Goal: Complete application form

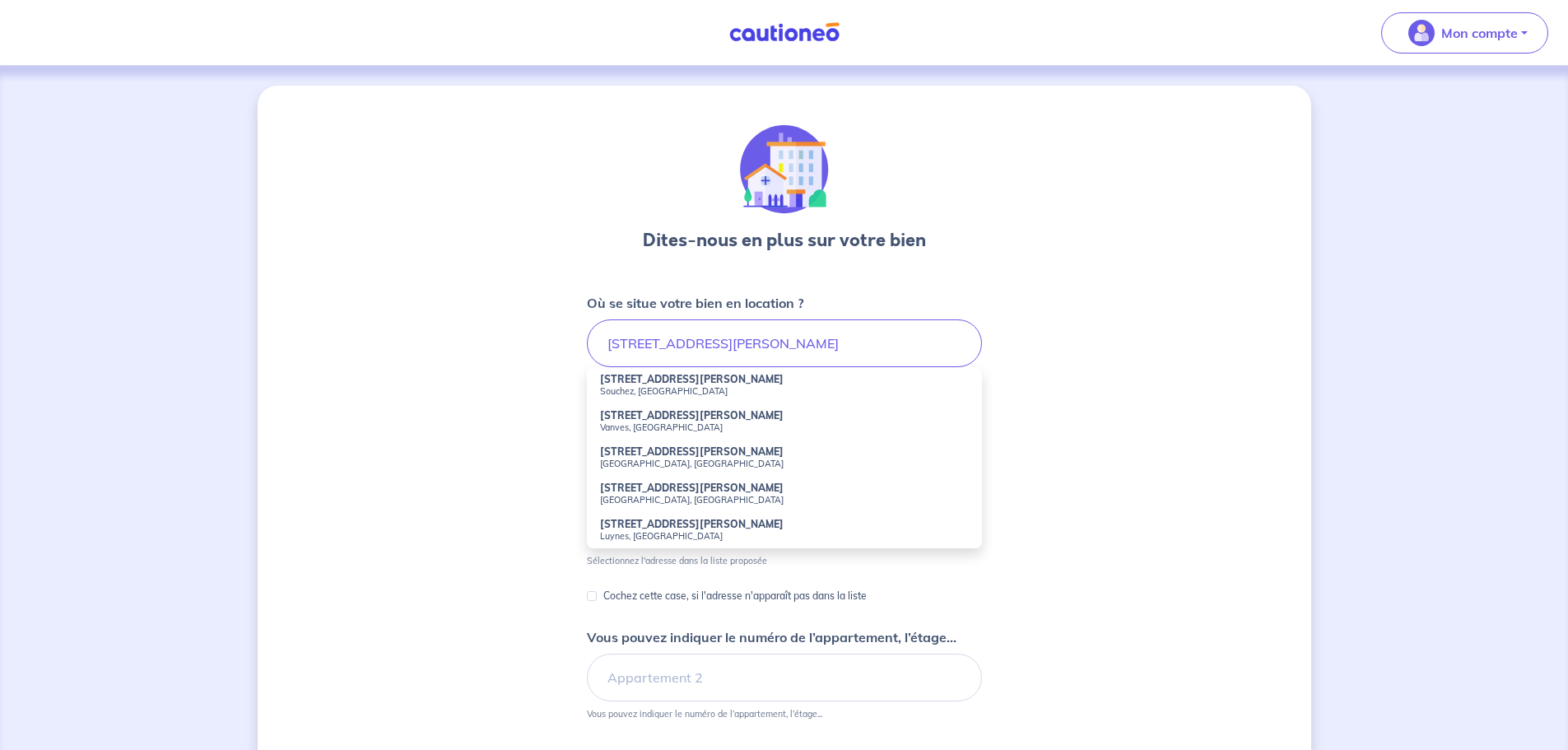
click at [665, 387] on small "Souchez, [GEOGRAPHIC_DATA]" at bounding box center [784, 391] width 369 height 12
type input "[STREET_ADDRESS][PERSON_NAME]"
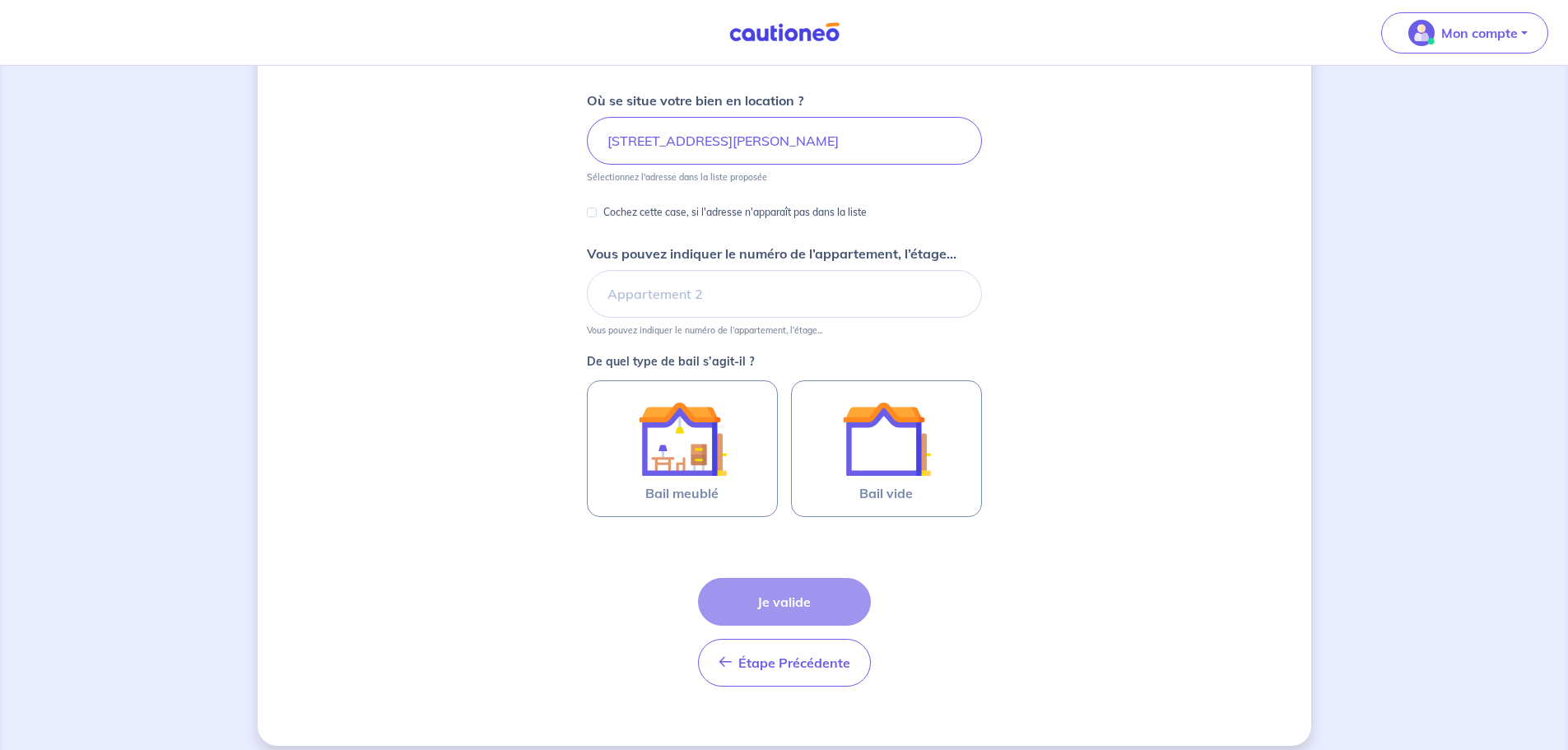
scroll to position [218, 0]
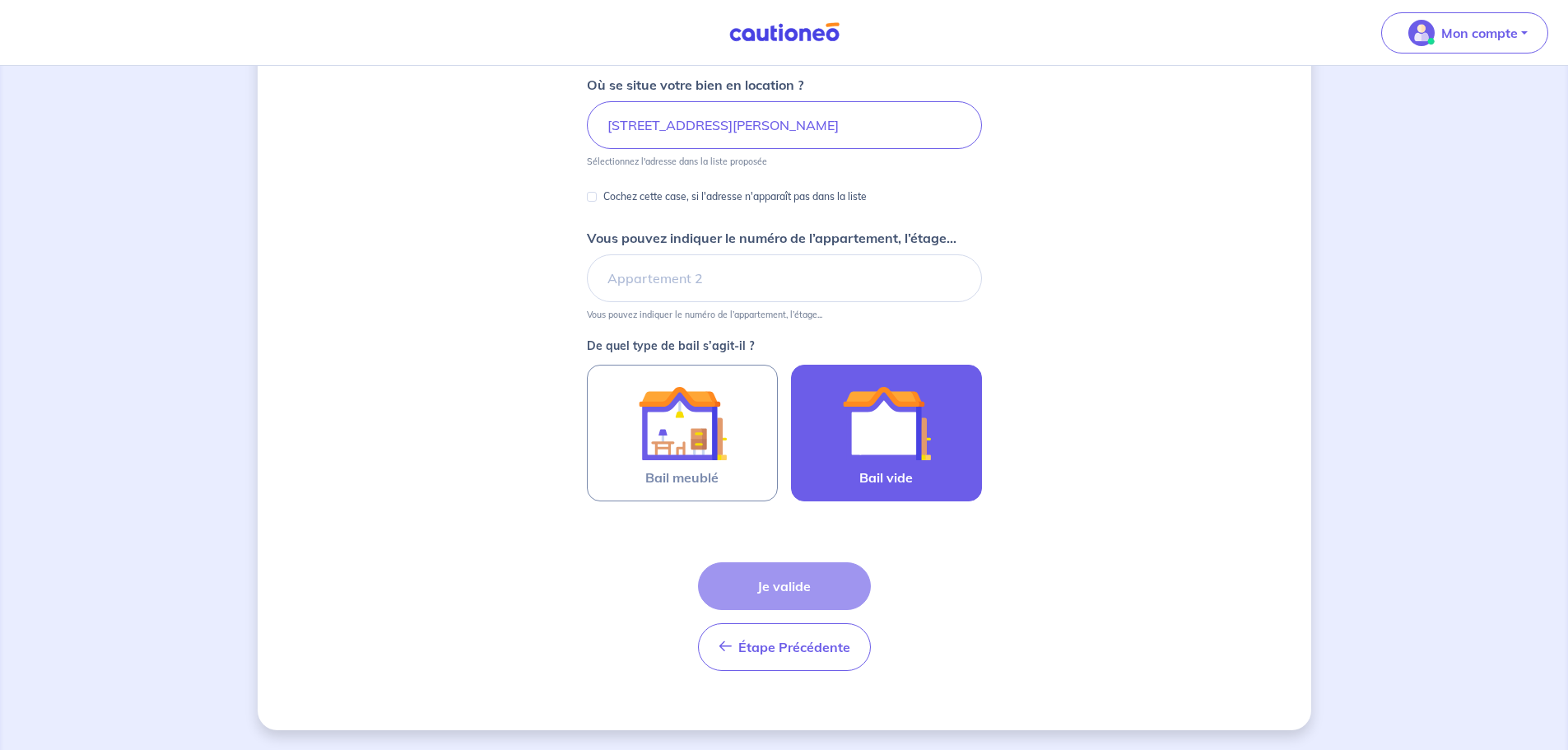
click at [864, 490] on label "Bail vide" at bounding box center [887, 433] width 191 height 137
click at [0, 0] on input "Bail vide" at bounding box center [0, 0] width 0 height 0
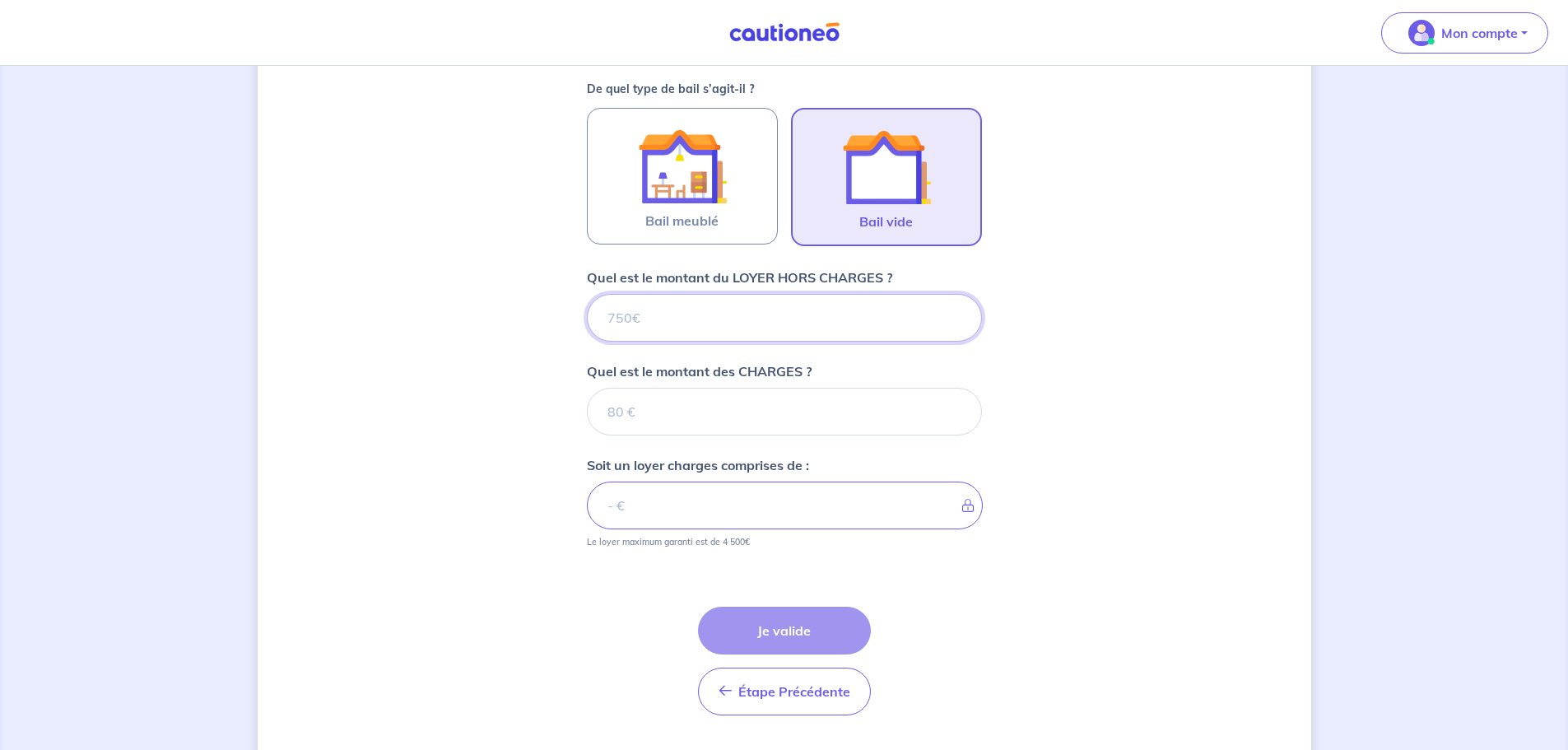
scroll to position [519, 0]
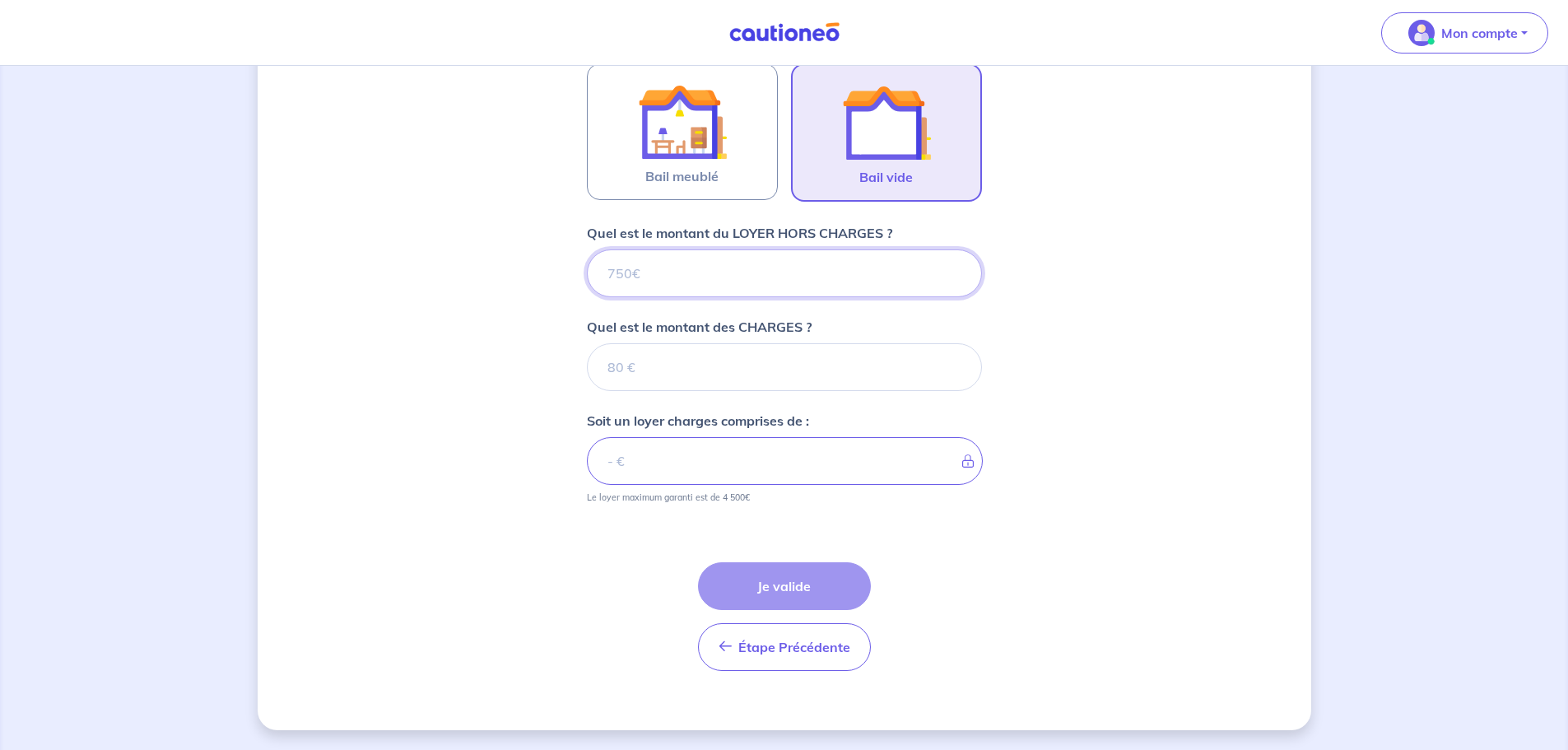
click at [728, 284] on input "Quel est le montant du LOYER HORS CHARGES ?" at bounding box center [784, 273] width 395 height 48
type input "3"
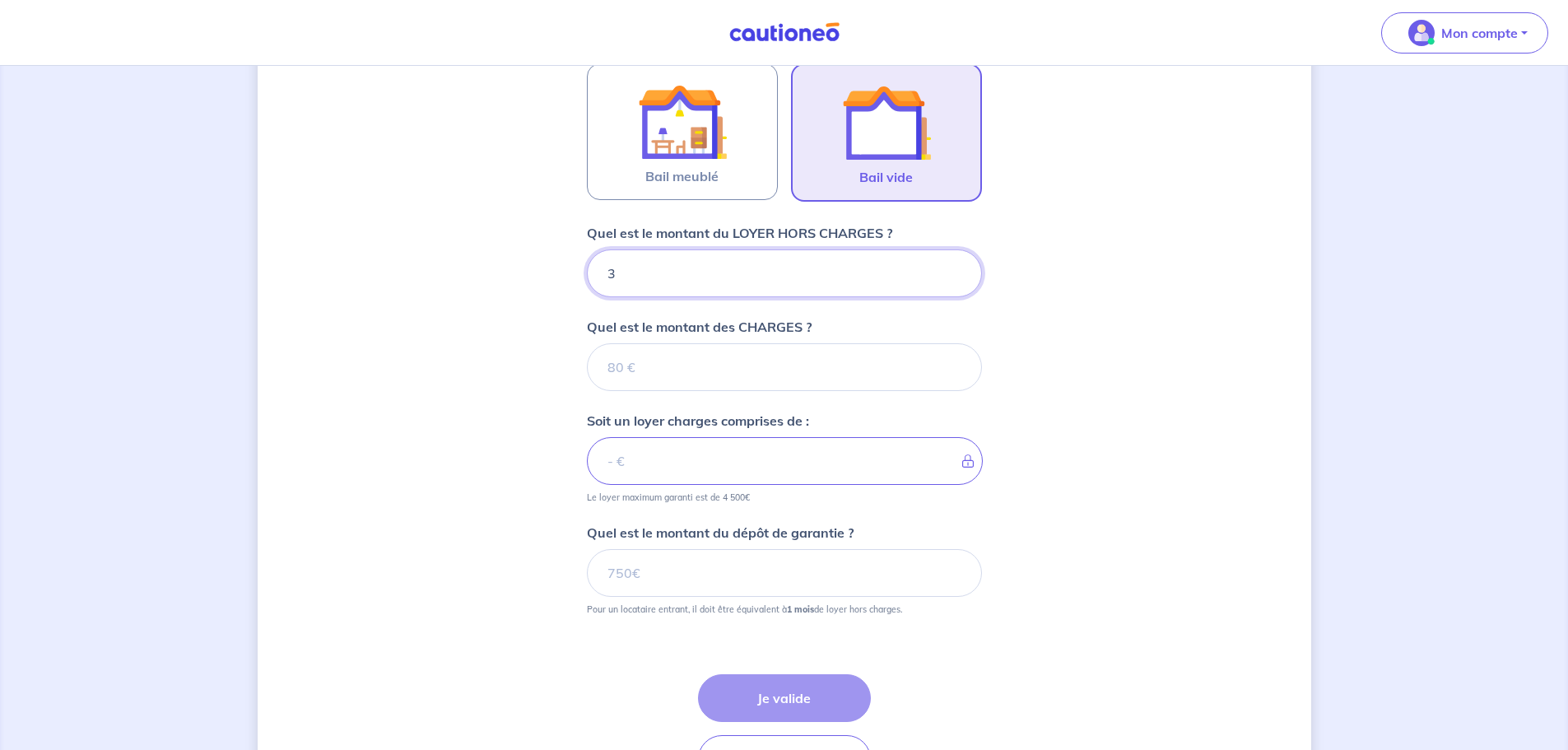
type input "38"
type input "380"
click at [673, 368] on input "Quel est le montant des CHARGES ?" at bounding box center [784, 367] width 395 height 48
type input "20"
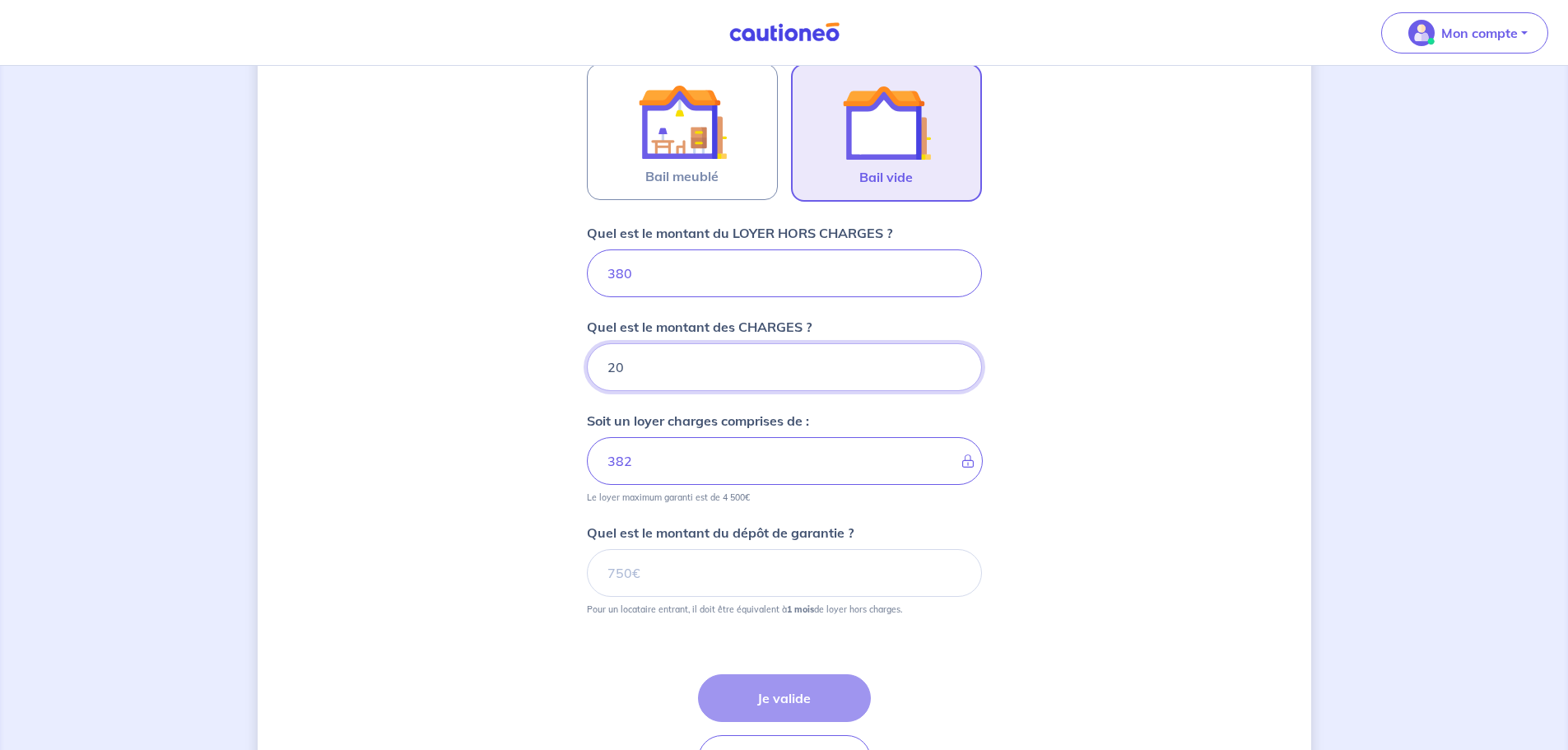
type input "400"
type input "20"
click at [761, 580] on input "Quel est le montant du dépôt de garantie ?" at bounding box center [784, 573] width 395 height 48
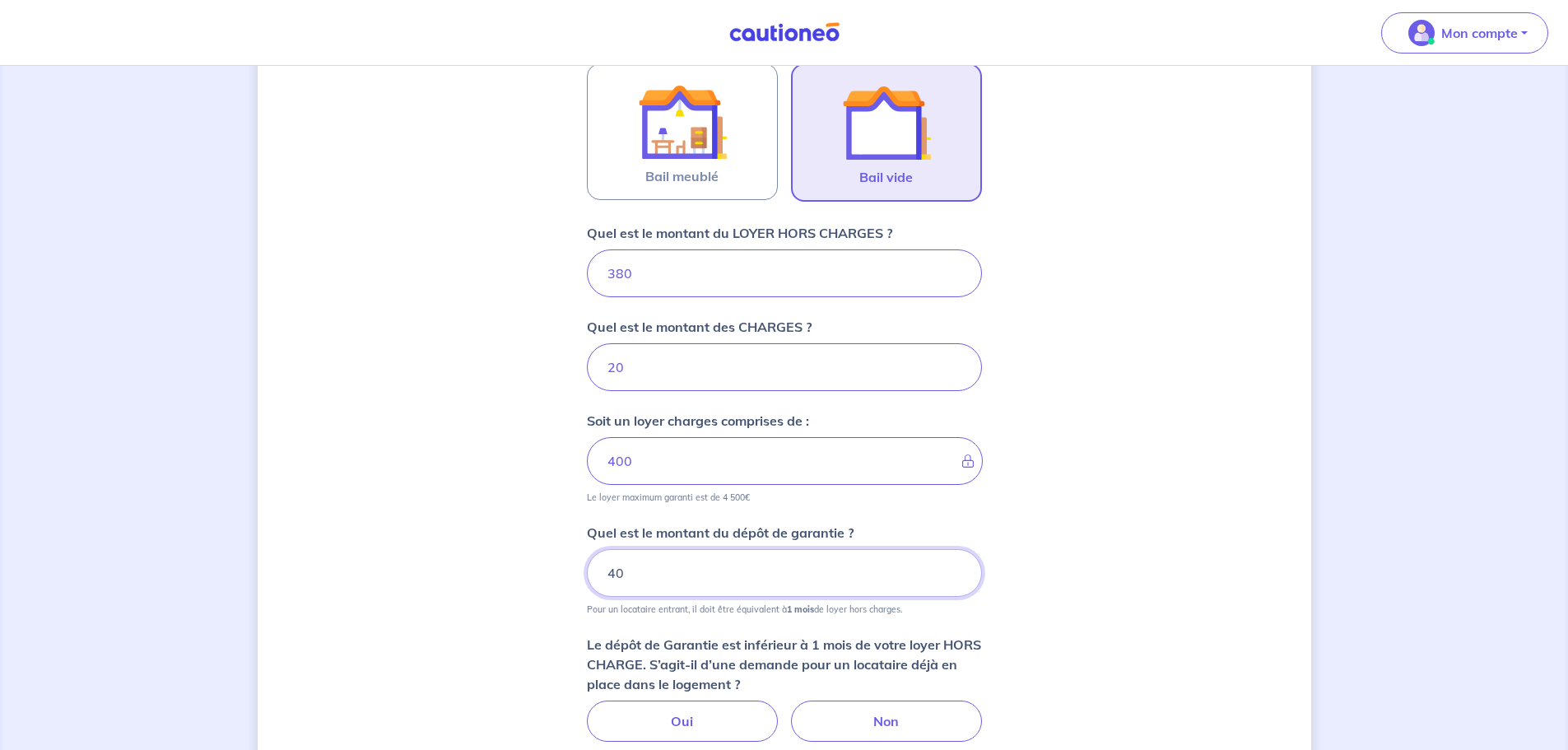
type input "4"
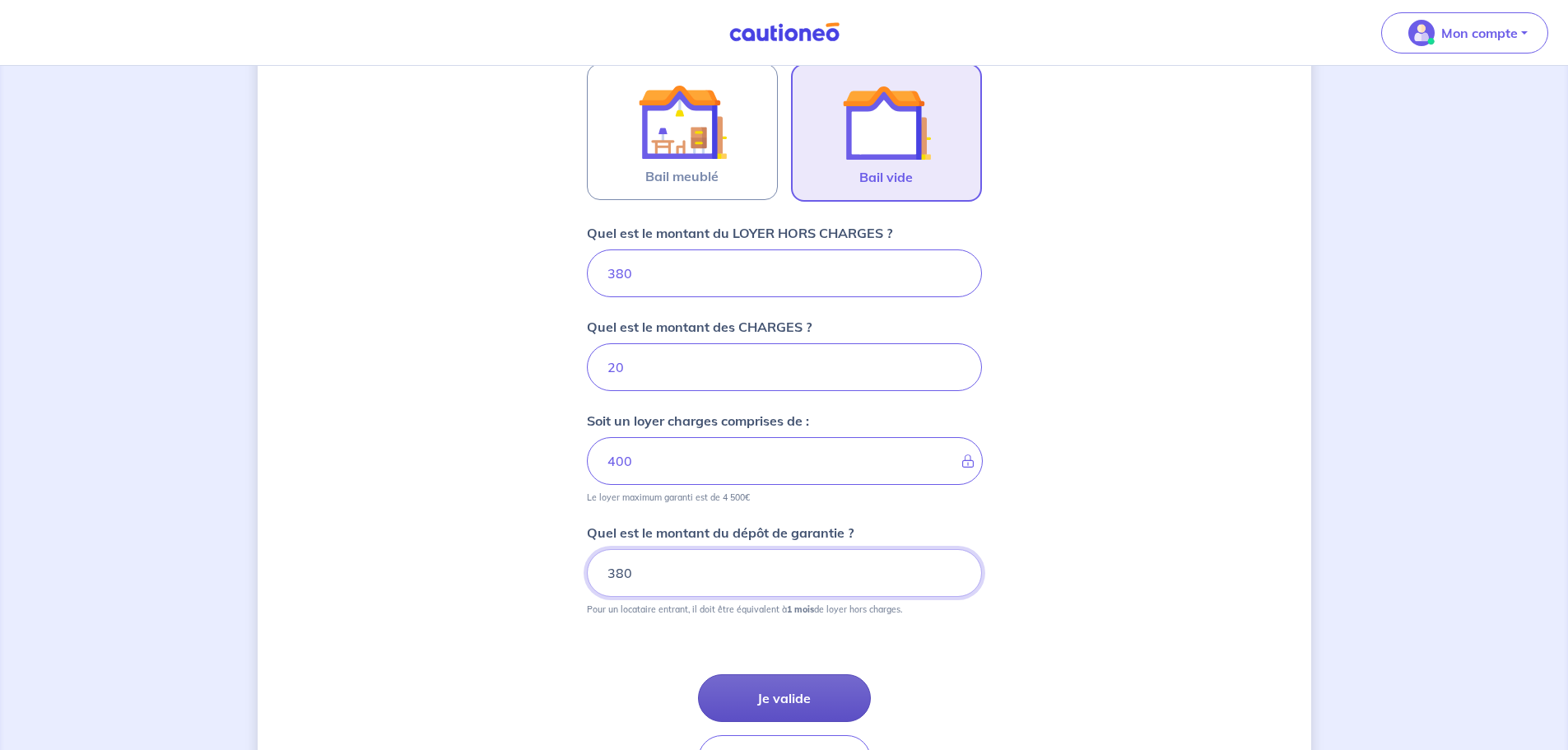
type input "380"
click at [812, 700] on button "Je valide" at bounding box center [784, 698] width 173 height 48
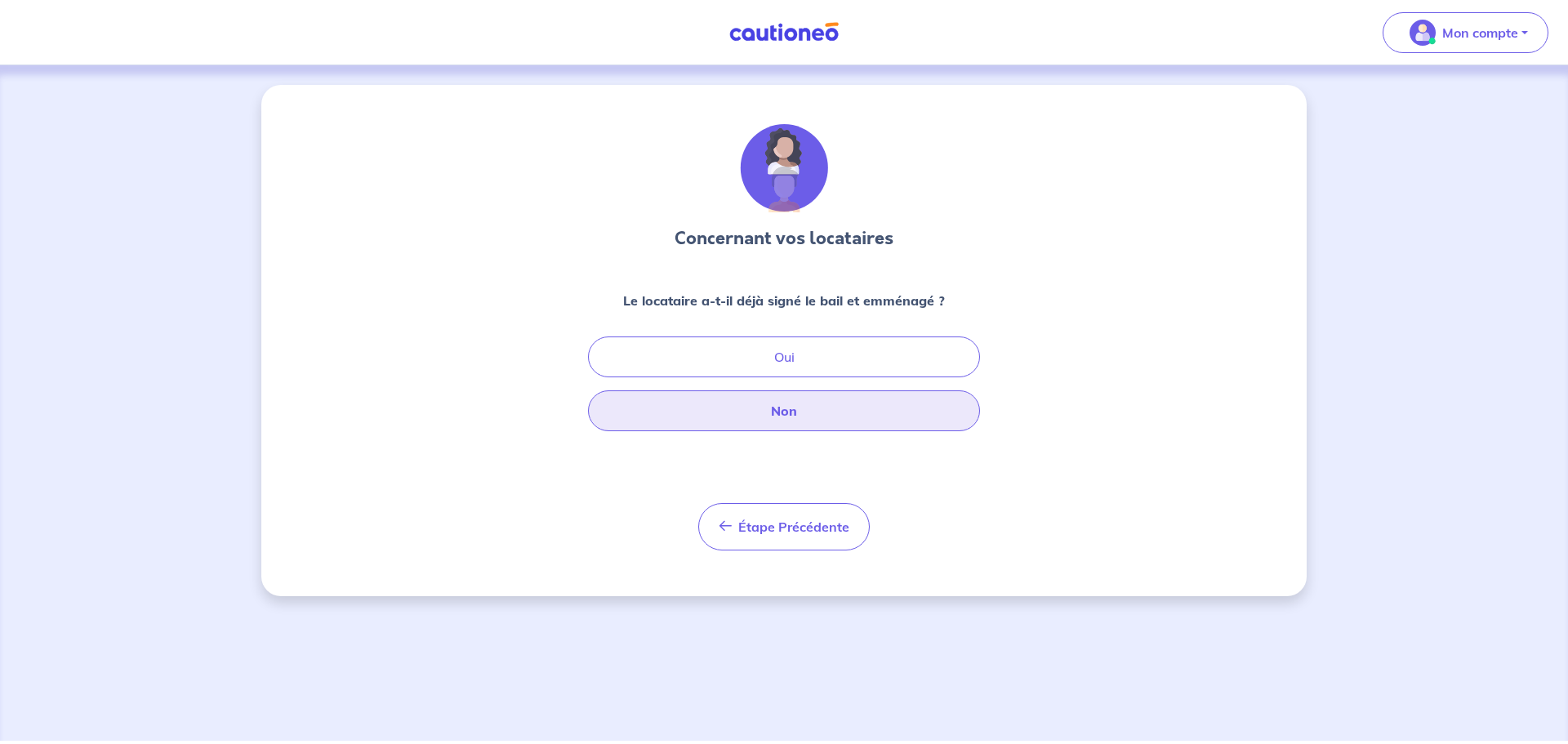
click at [811, 415] on button "Non" at bounding box center [784, 411] width 392 height 41
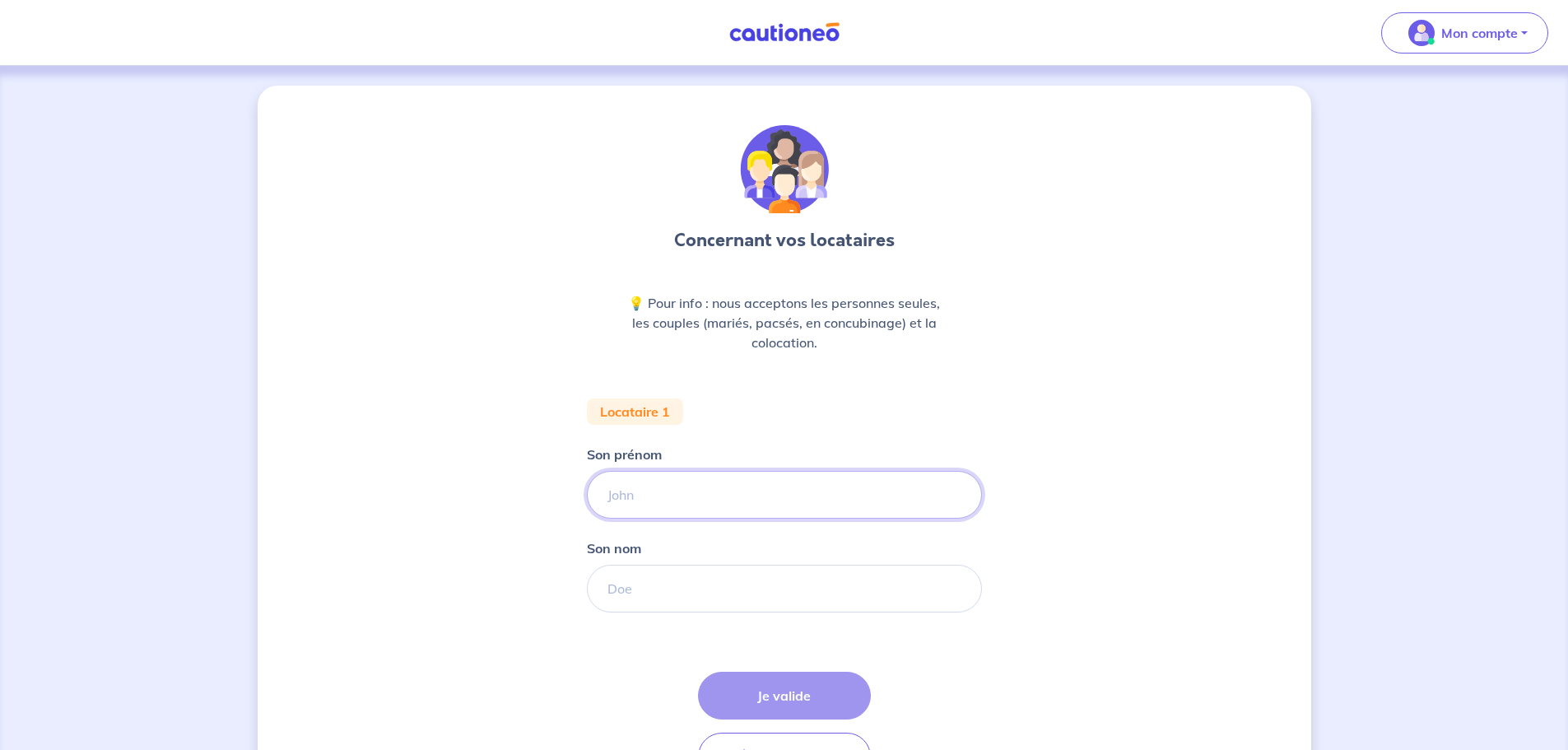
click at [773, 480] on input "Son prénom" at bounding box center [784, 494] width 395 height 48
type input "[PERSON_NAME]"
click at [677, 587] on input "Son nom" at bounding box center [784, 589] width 395 height 48
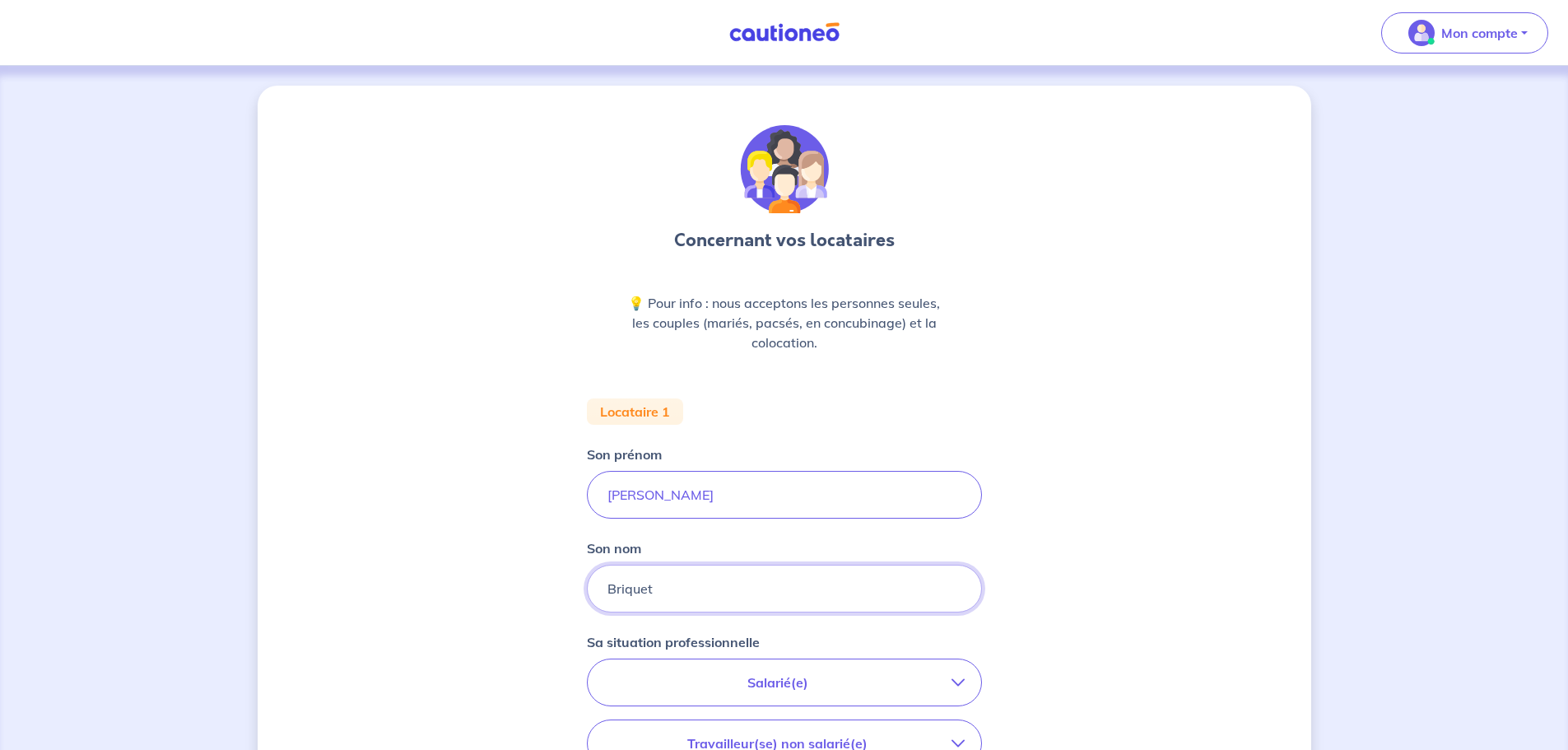
type input "Briquet"
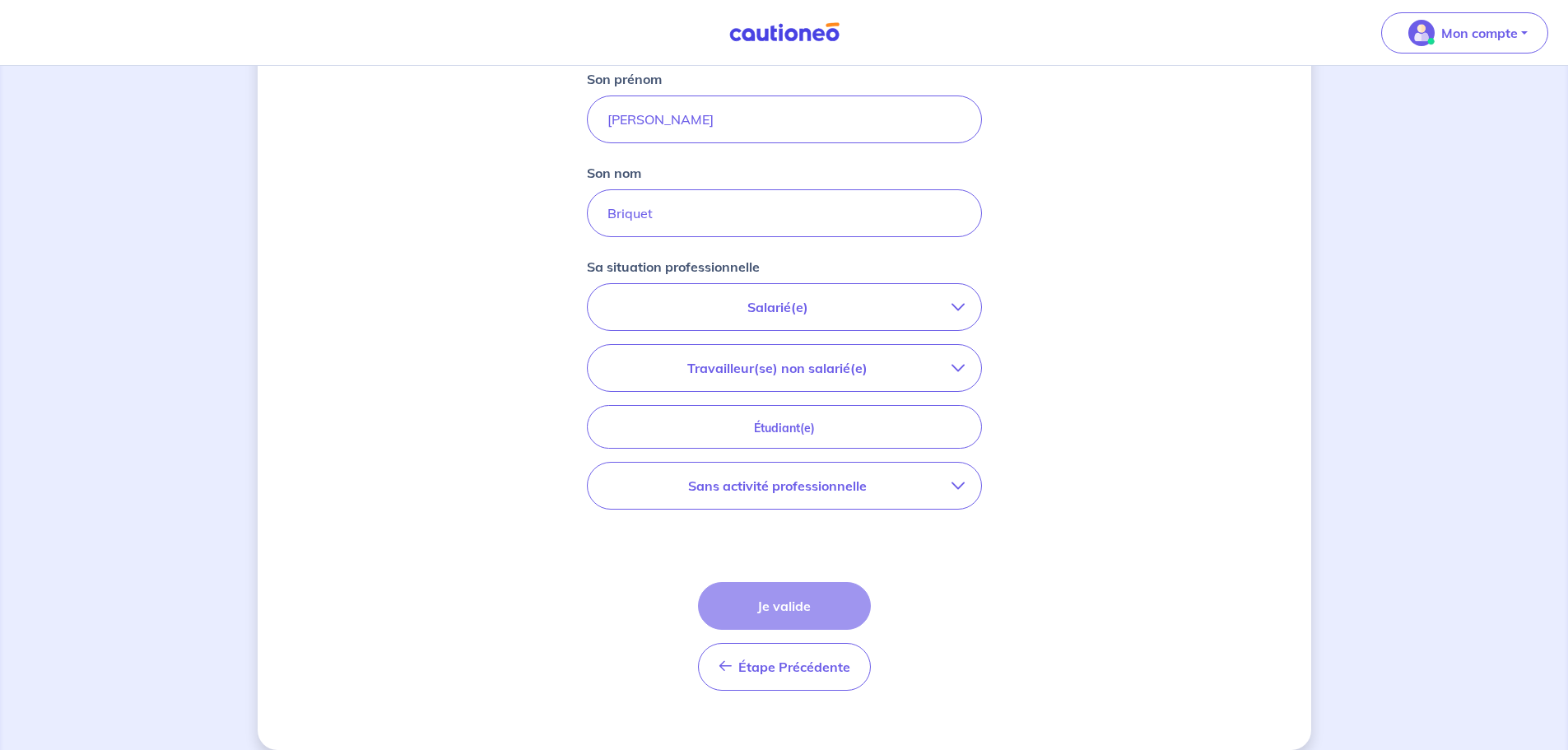
scroll to position [395, 0]
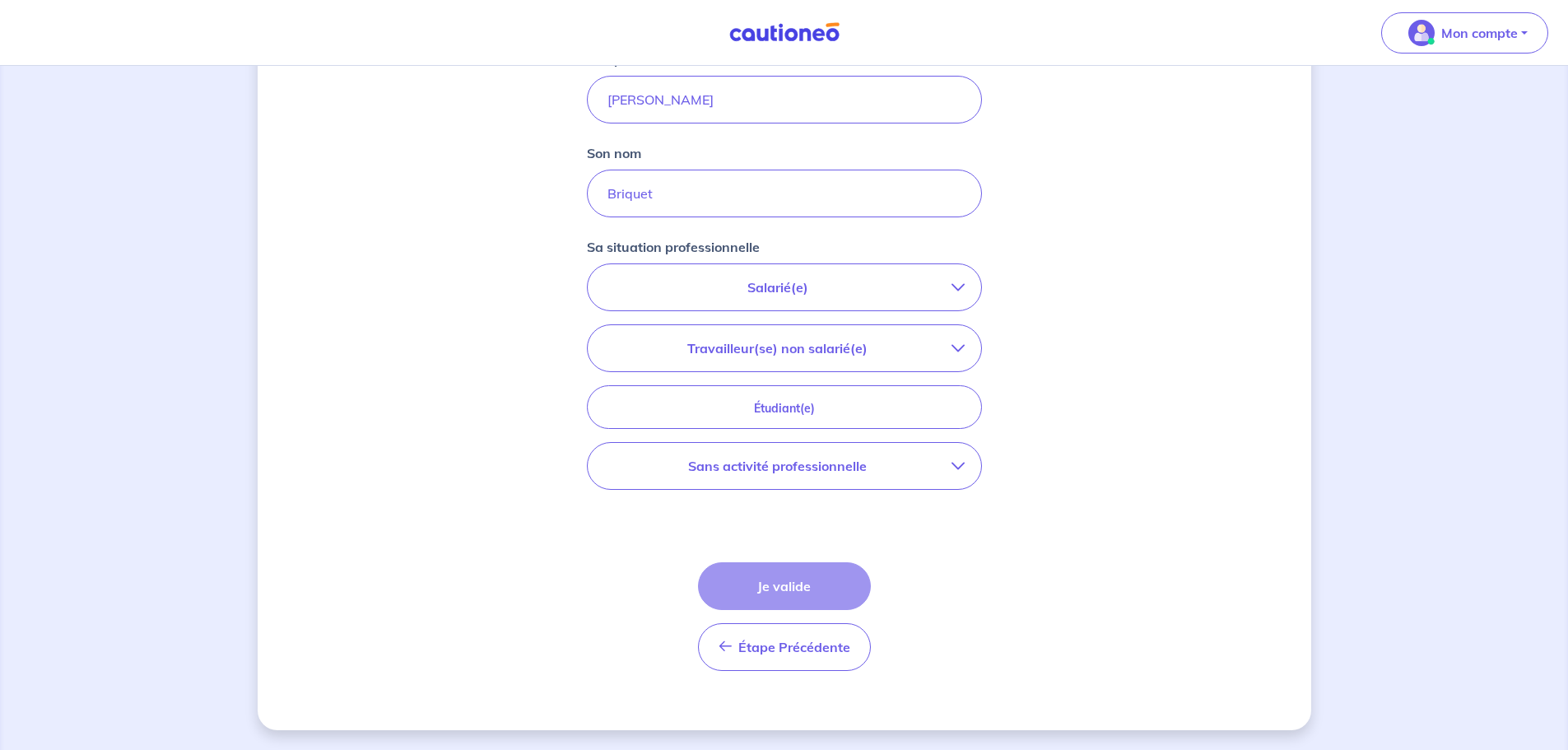
click at [953, 473] on button "Sans activité professionnelle" at bounding box center [784, 466] width 393 height 46
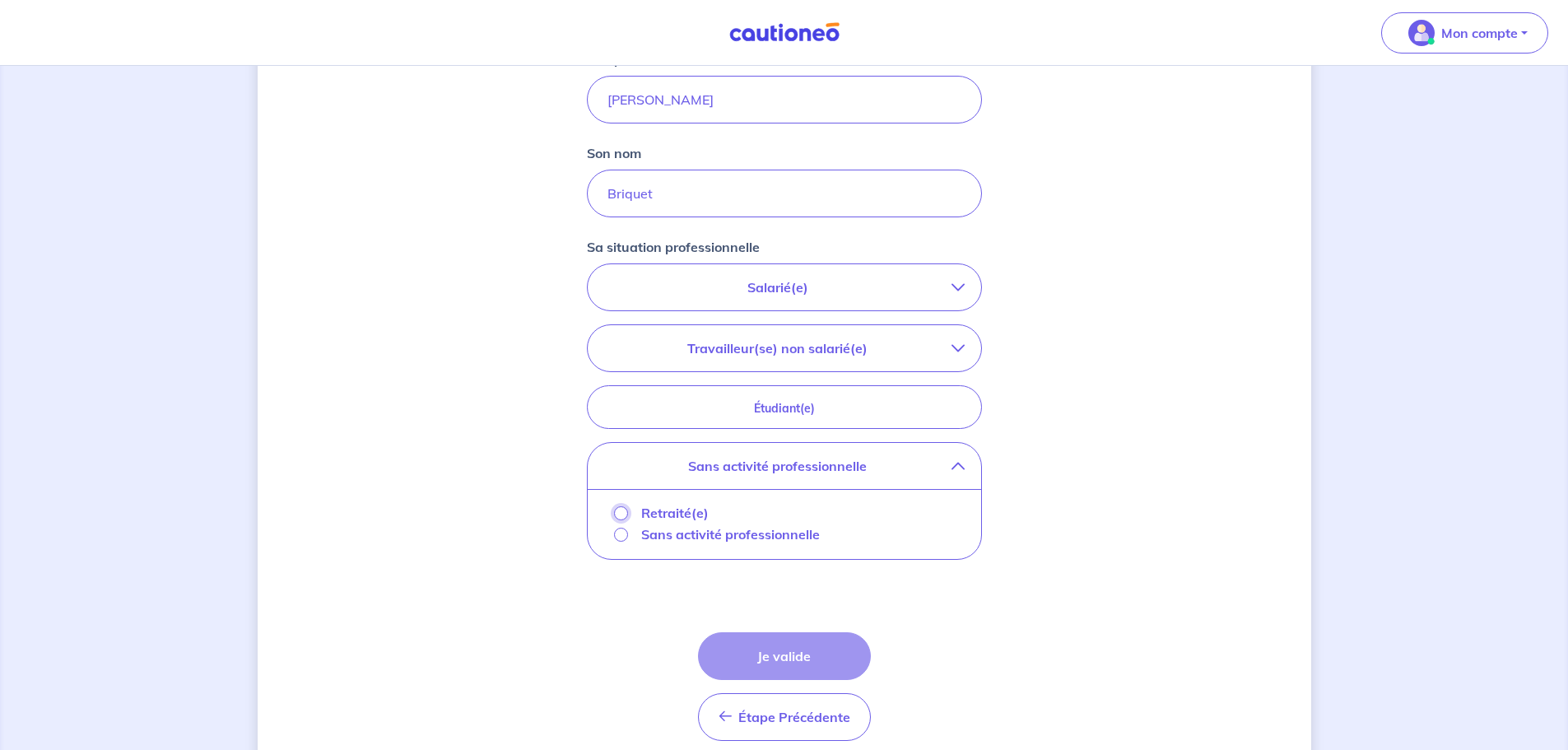
click at [620, 514] on input "Retraité(e)" at bounding box center [621, 513] width 14 height 14
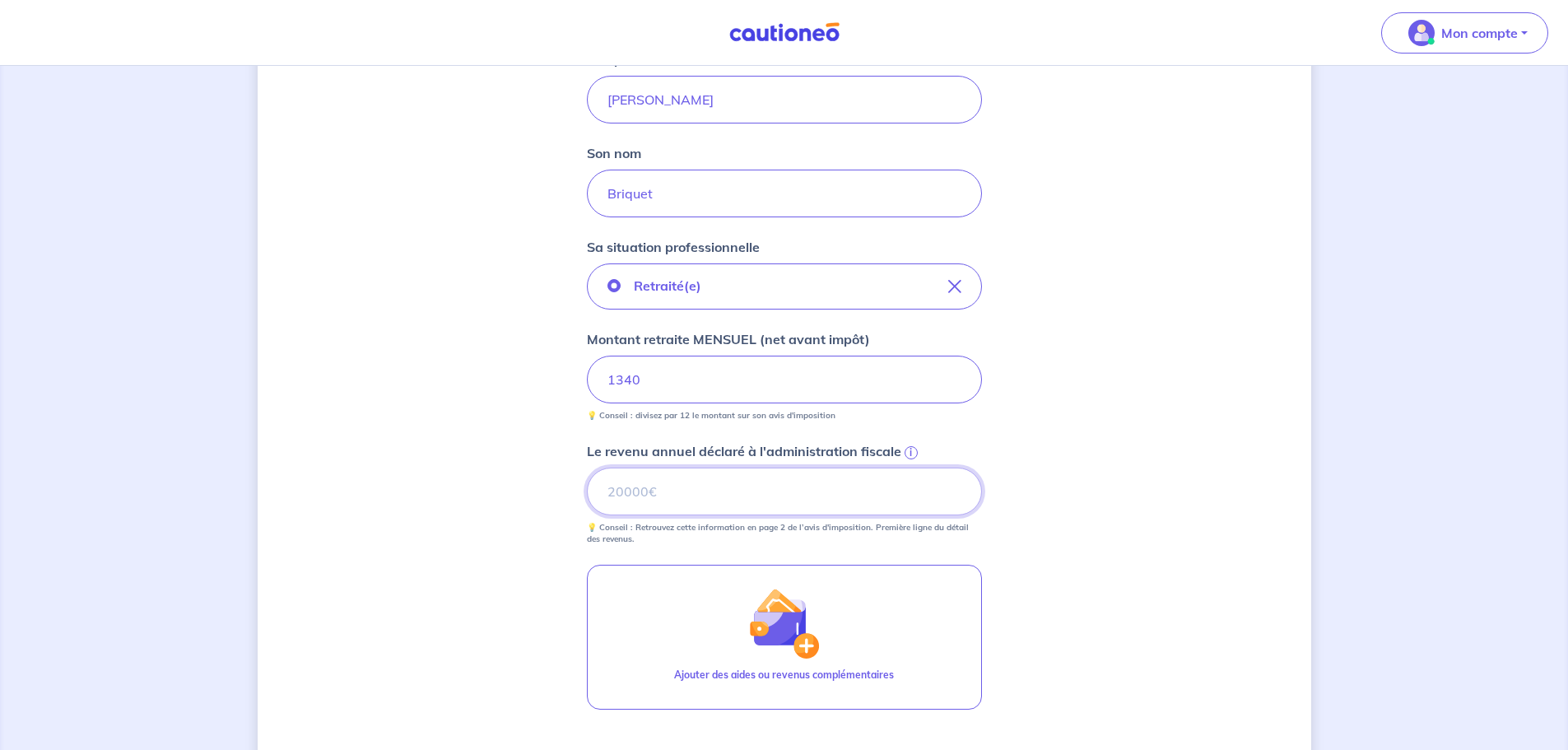
click at [729, 493] on input "Le revenu annuel déclaré à l'administration fiscale i" at bounding box center [784, 491] width 395 height 48
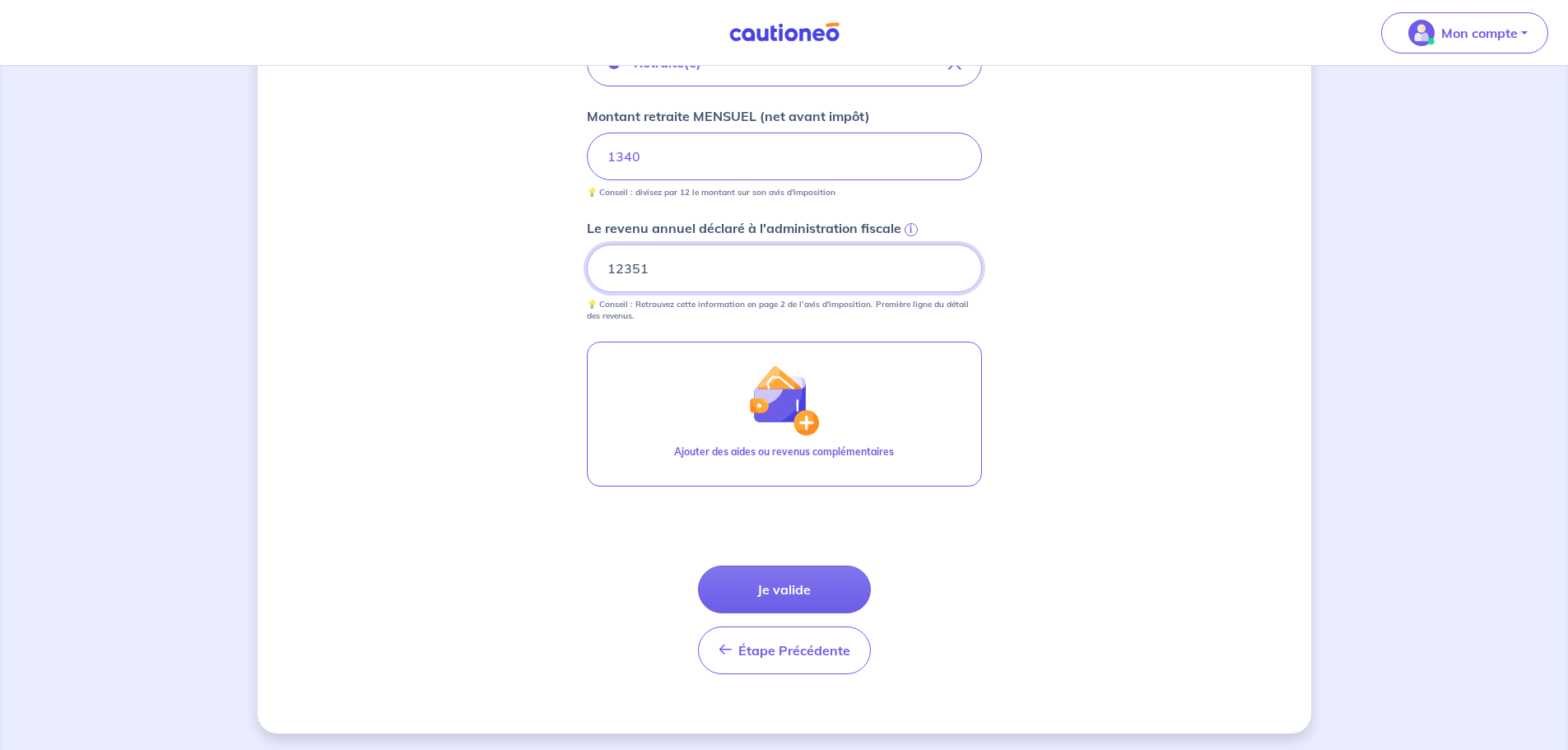
scroll to position [621, 0]
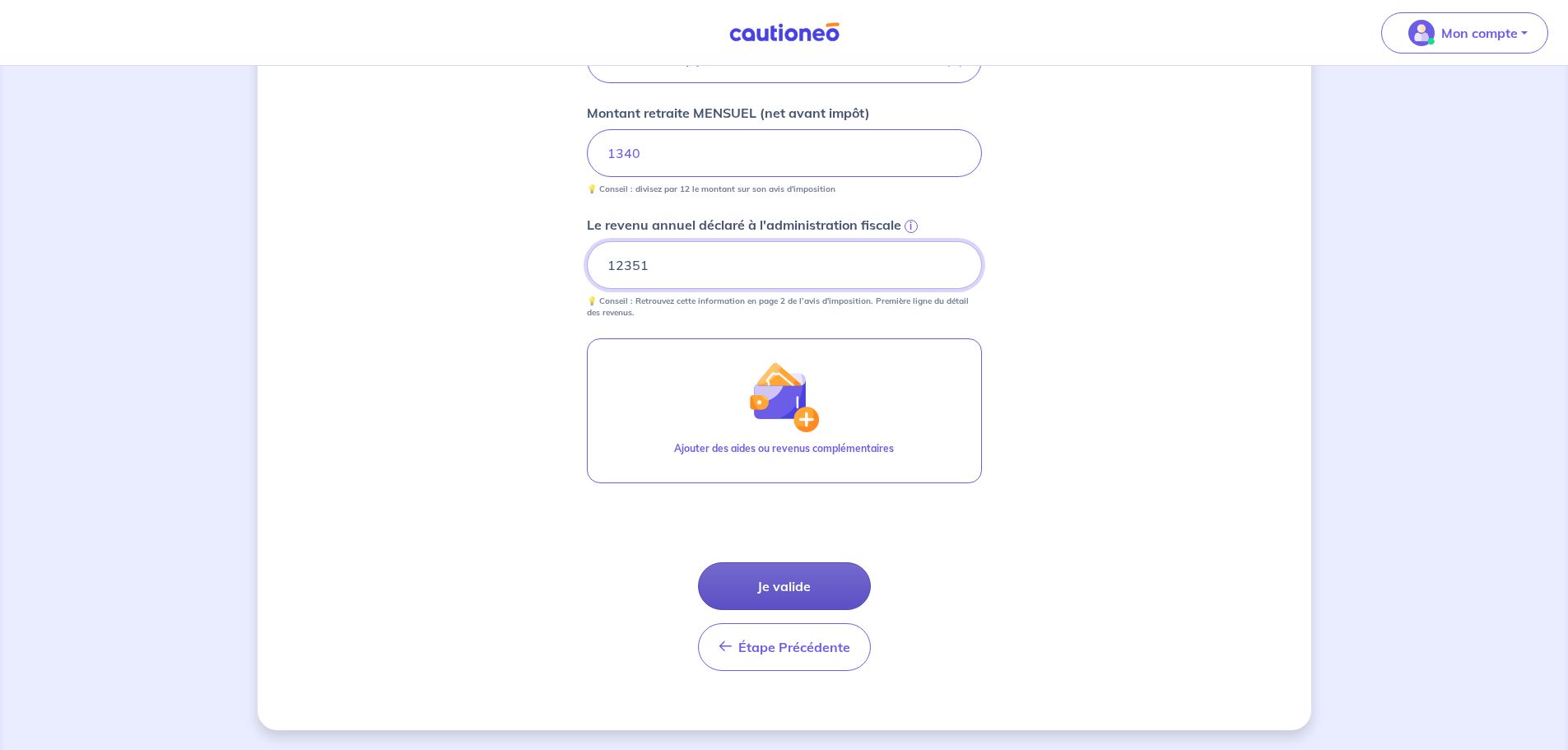
type input "12351"
click at [789, 587] on button "Je valide" at bounding box center [784, 586] width 173 height 48
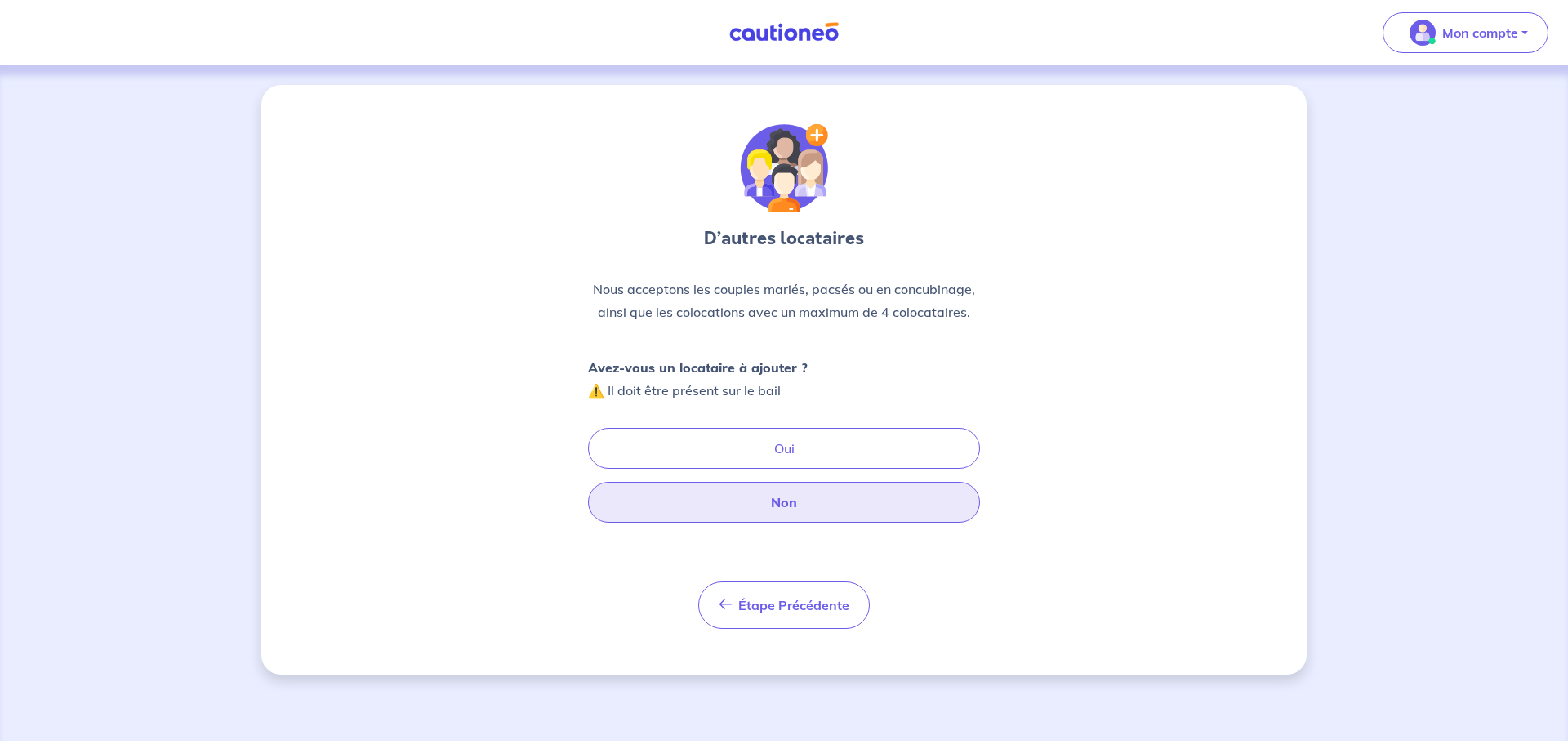
click at [775, 504] on button "Non" at bounding box center [784, 502] width 392 height 41
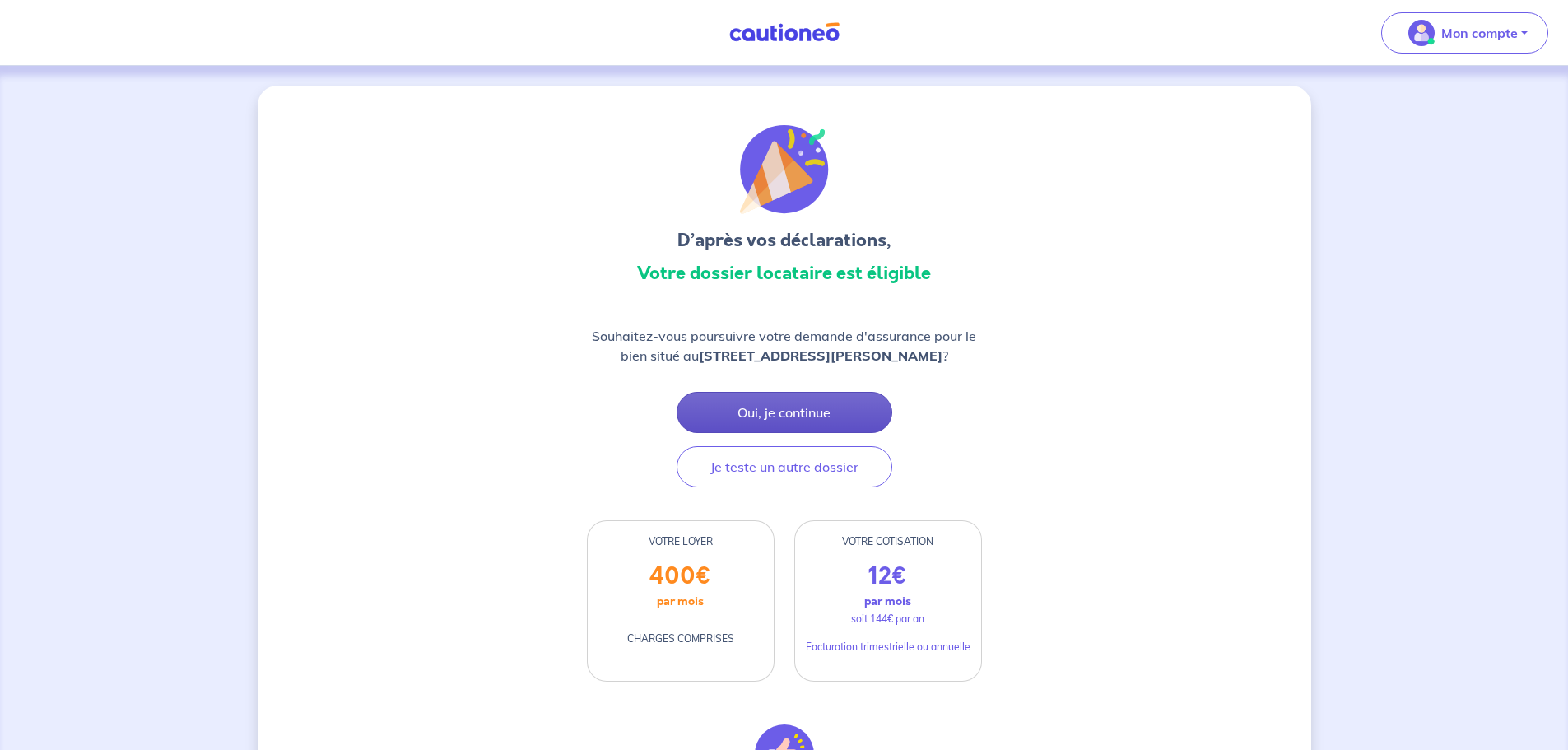
click at [818, 422] on button "Oui, je continue" at bounding box center [784, 413] width 215 height 41
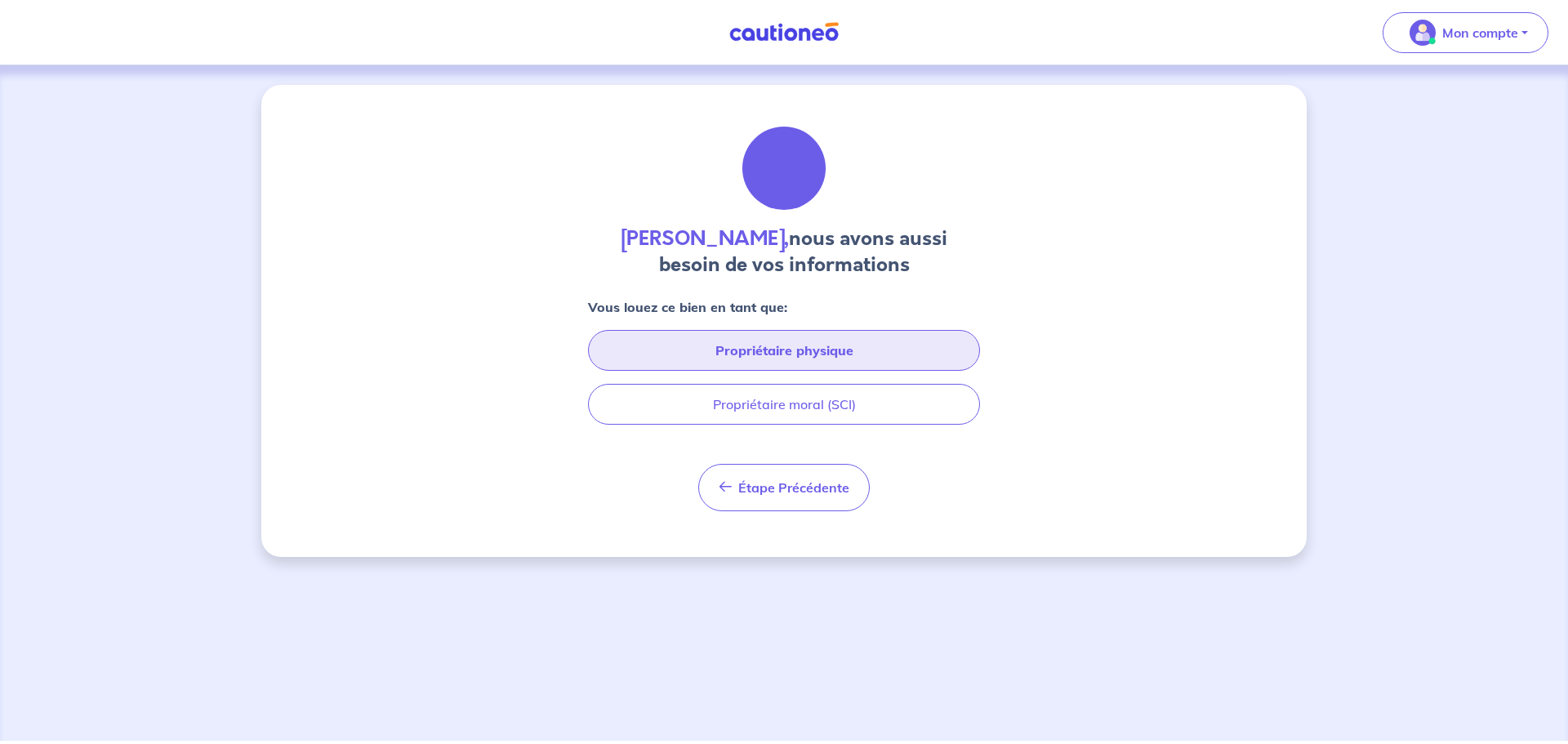
click at [810, 360] on button "Propriétaire physique" at bounding box center [784, 350] width 392 height 41
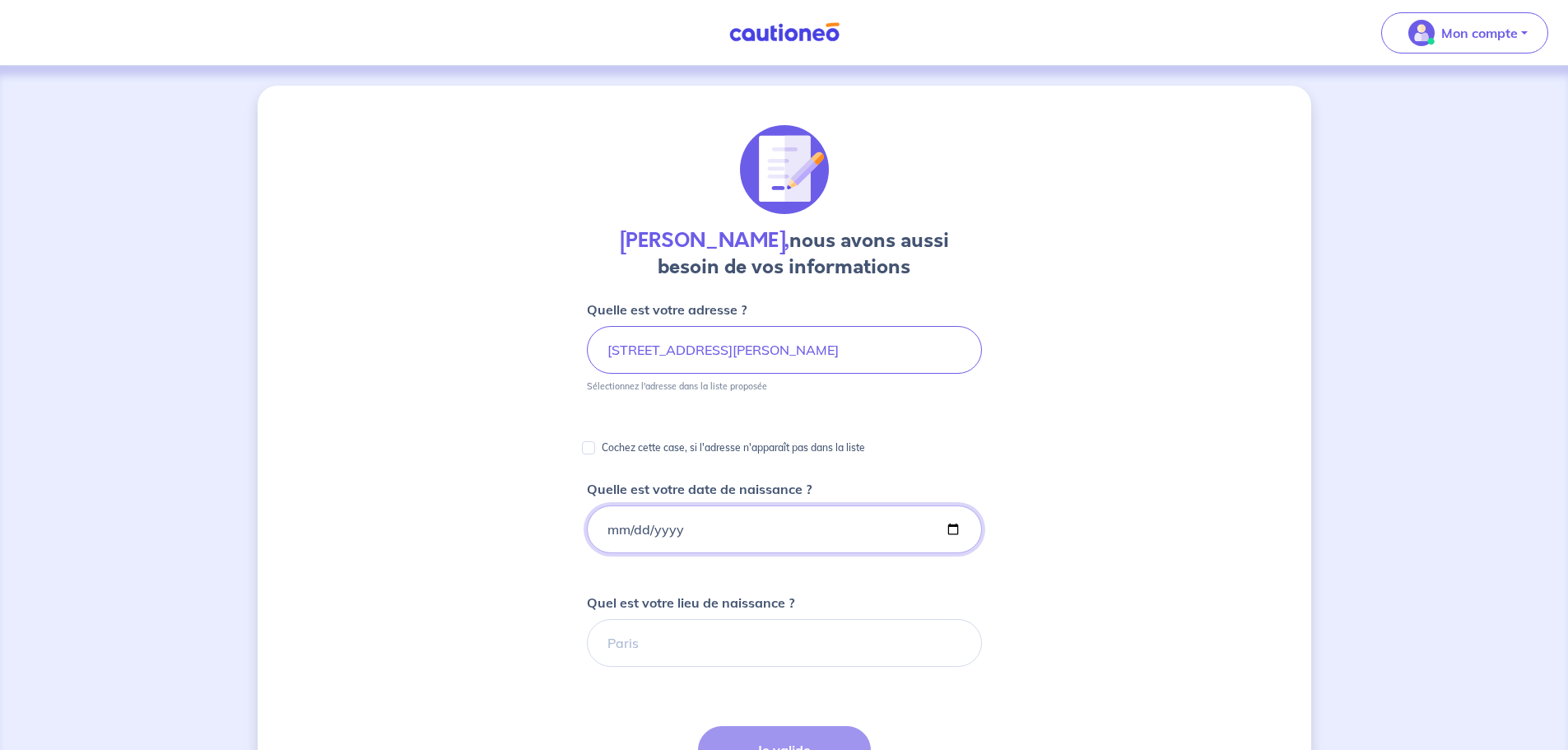
click at [805, 520] on input "Quelle est votre date de naissance ?" at bounding box center [784, 529] width 395 height 48
type input "[DATE]"
click at [713, 637] on input "Quel est votre lieu de naissance ?" at bounding box center [784, 643] width 395 height 48
type input "arras"
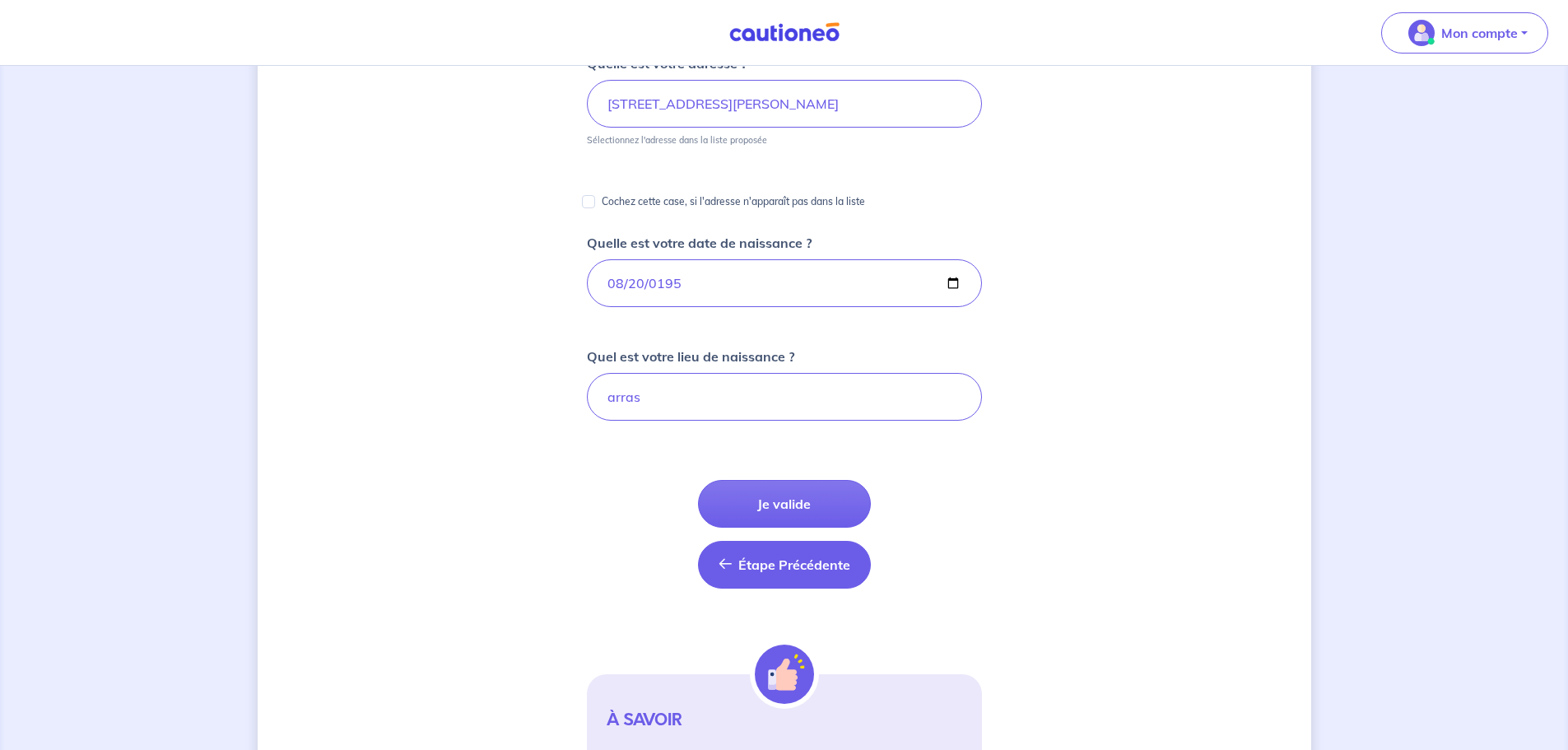
scroll to position [247, 0]
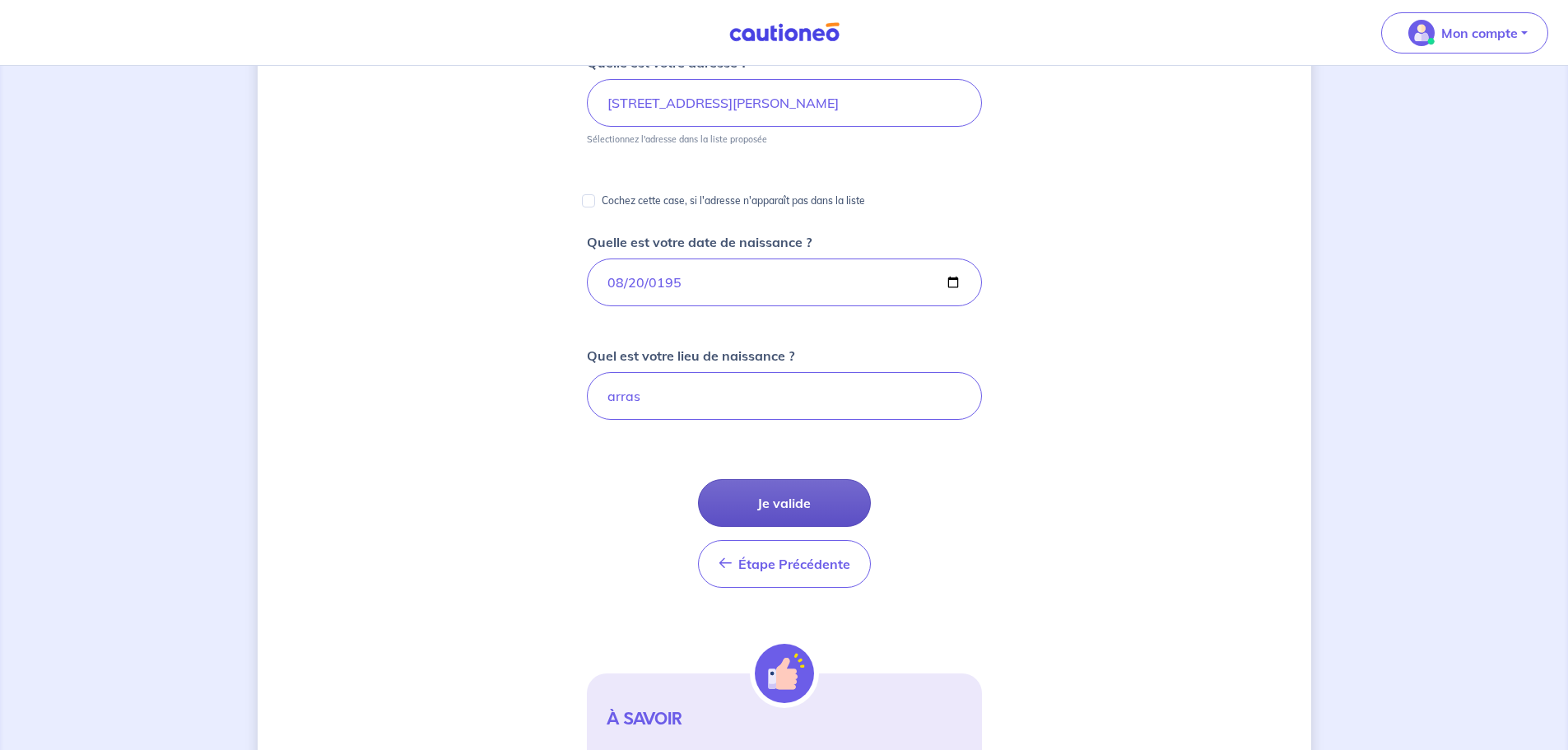
click at [775, 503] on button "Je valide" at bounding box center [784, 502] width 173 height 48
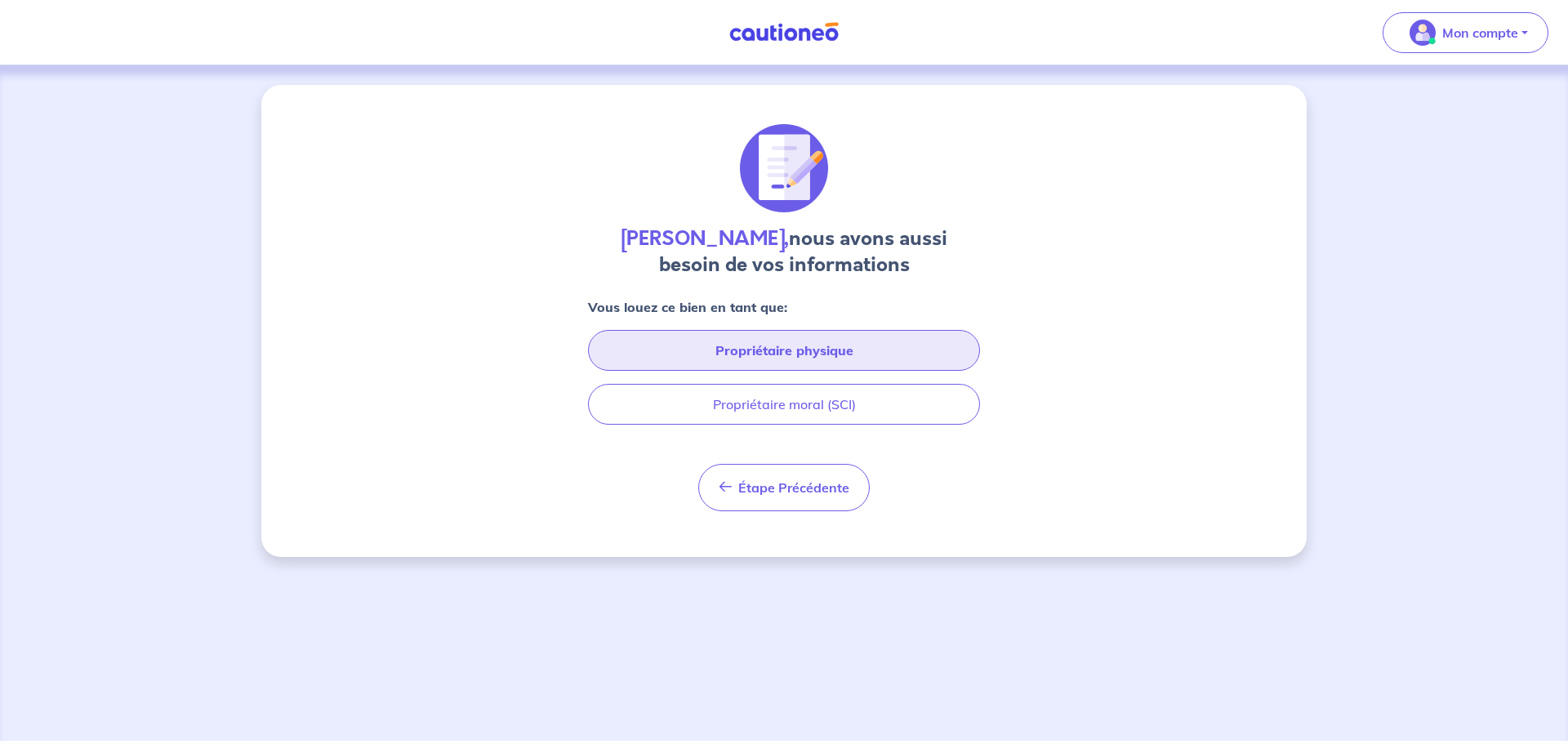
click at [833, 354] on button "Propriétaire physique" at bounding box center [784, 350] width 392 height 41
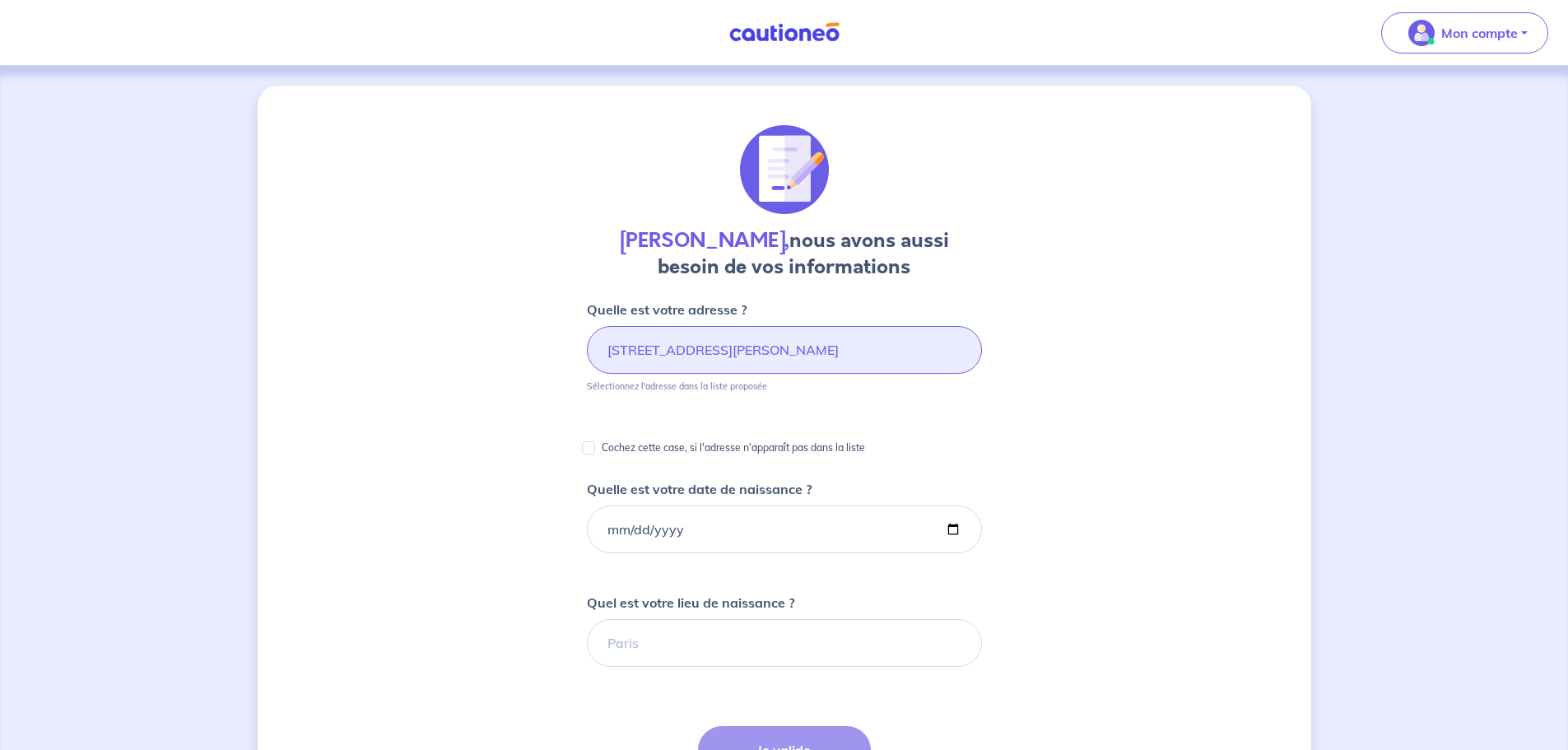
select select "FR"
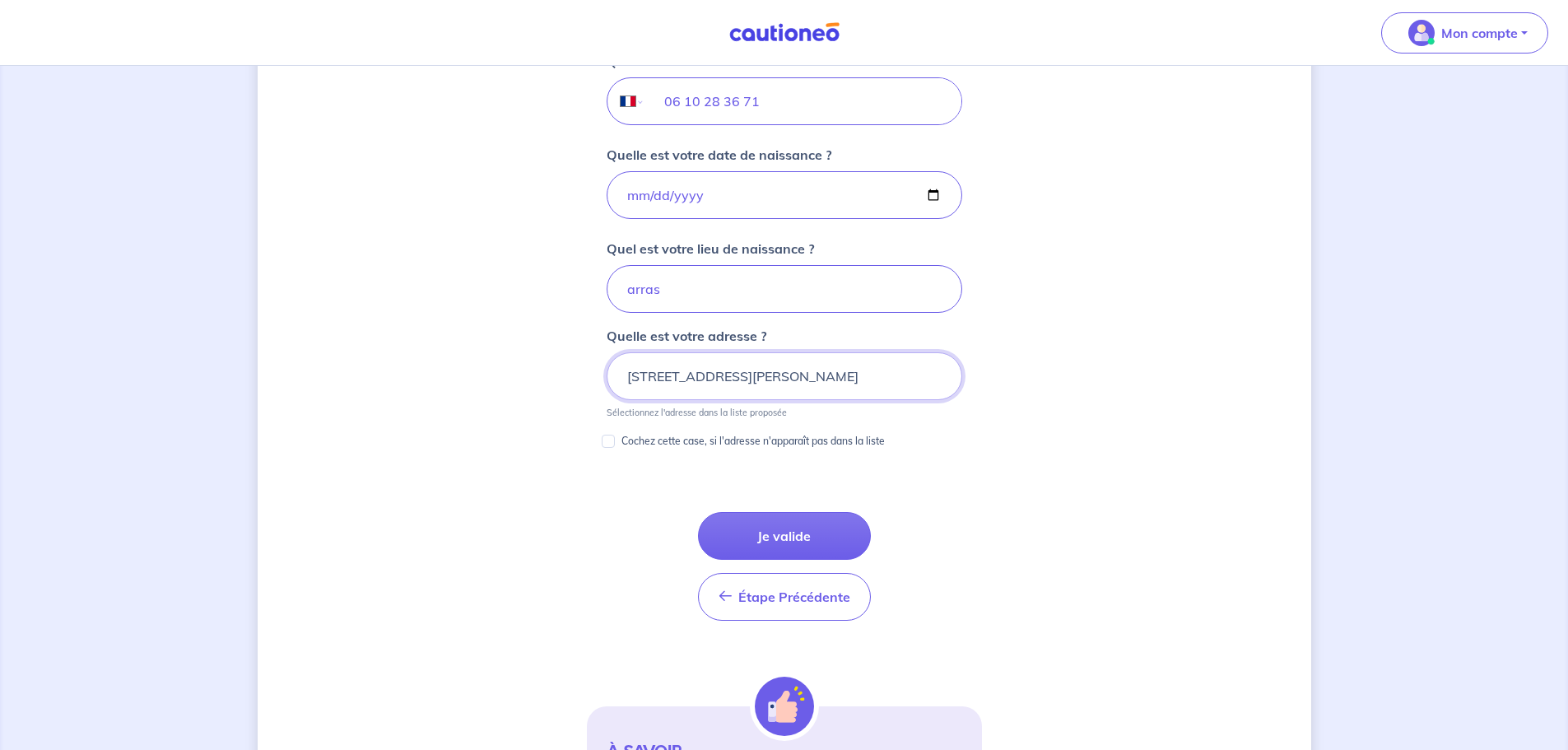
scroll to position [685, 0]
click at [806, 535] on button "Je valide" at bounding box center [784, 534] width 173 height 48
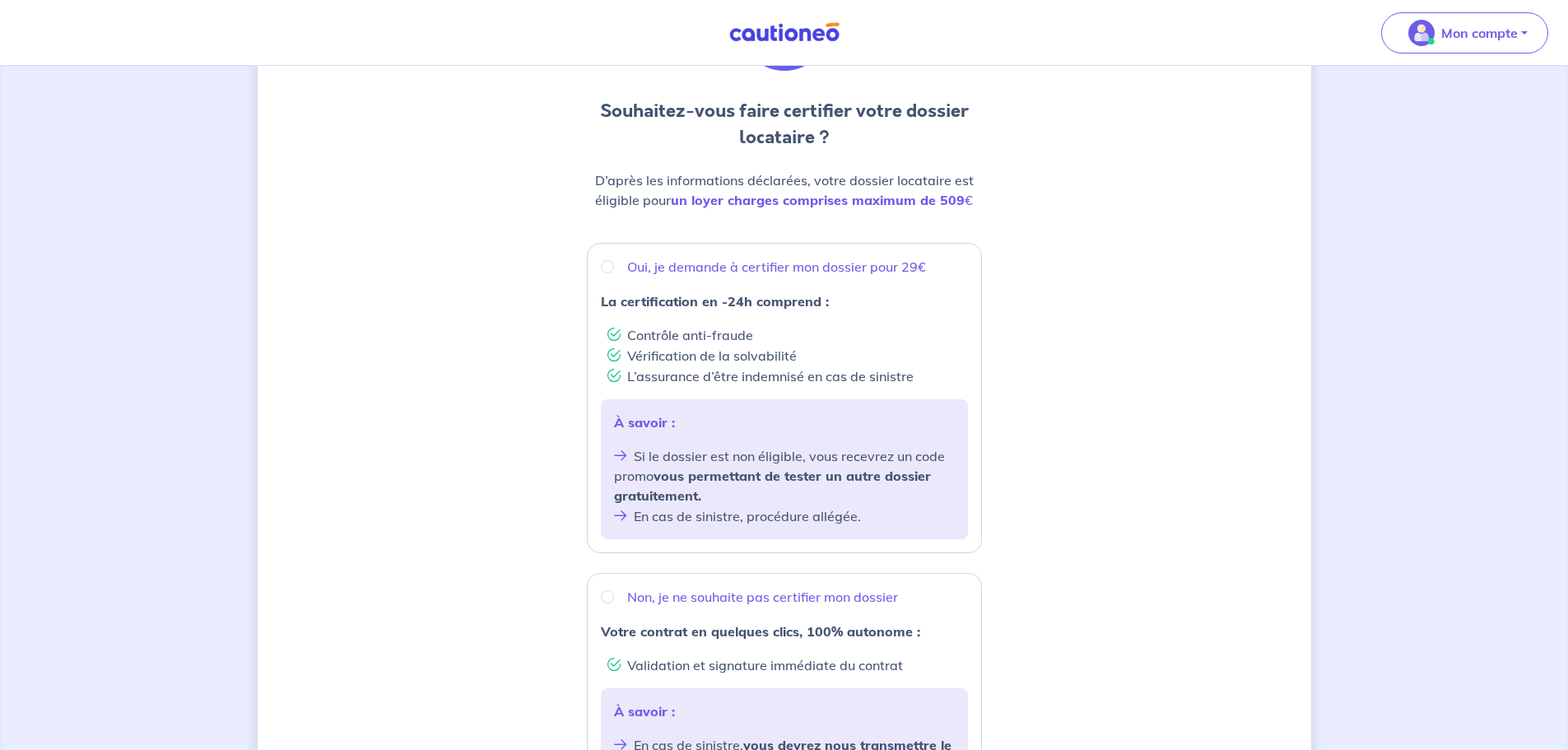
scroll to position [164, 0]
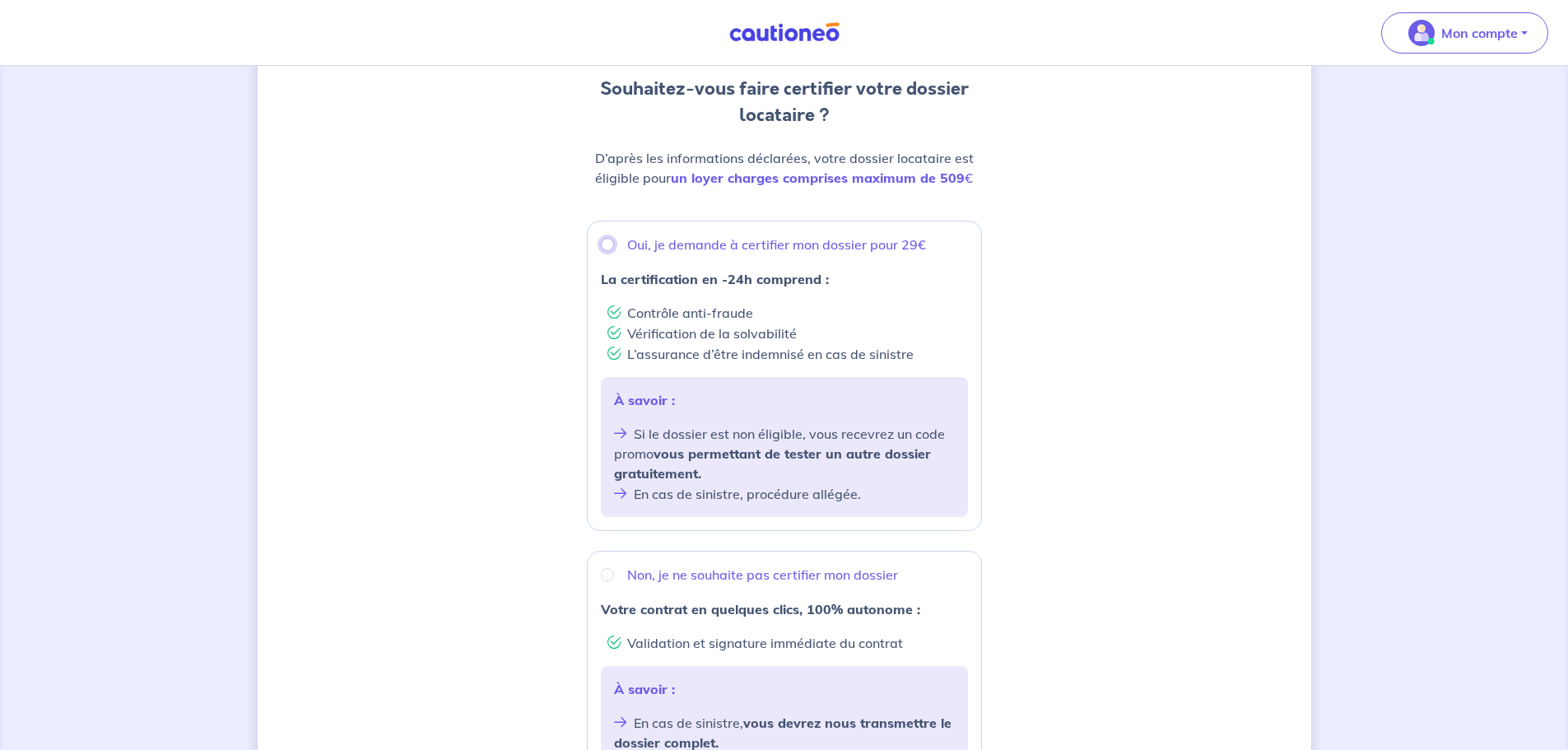
click at [606, 241] on input "Oui, je demande à certifier mon dossier pour 29€" at bounding box center [607, 244] width 13 height 13
radio input "true"
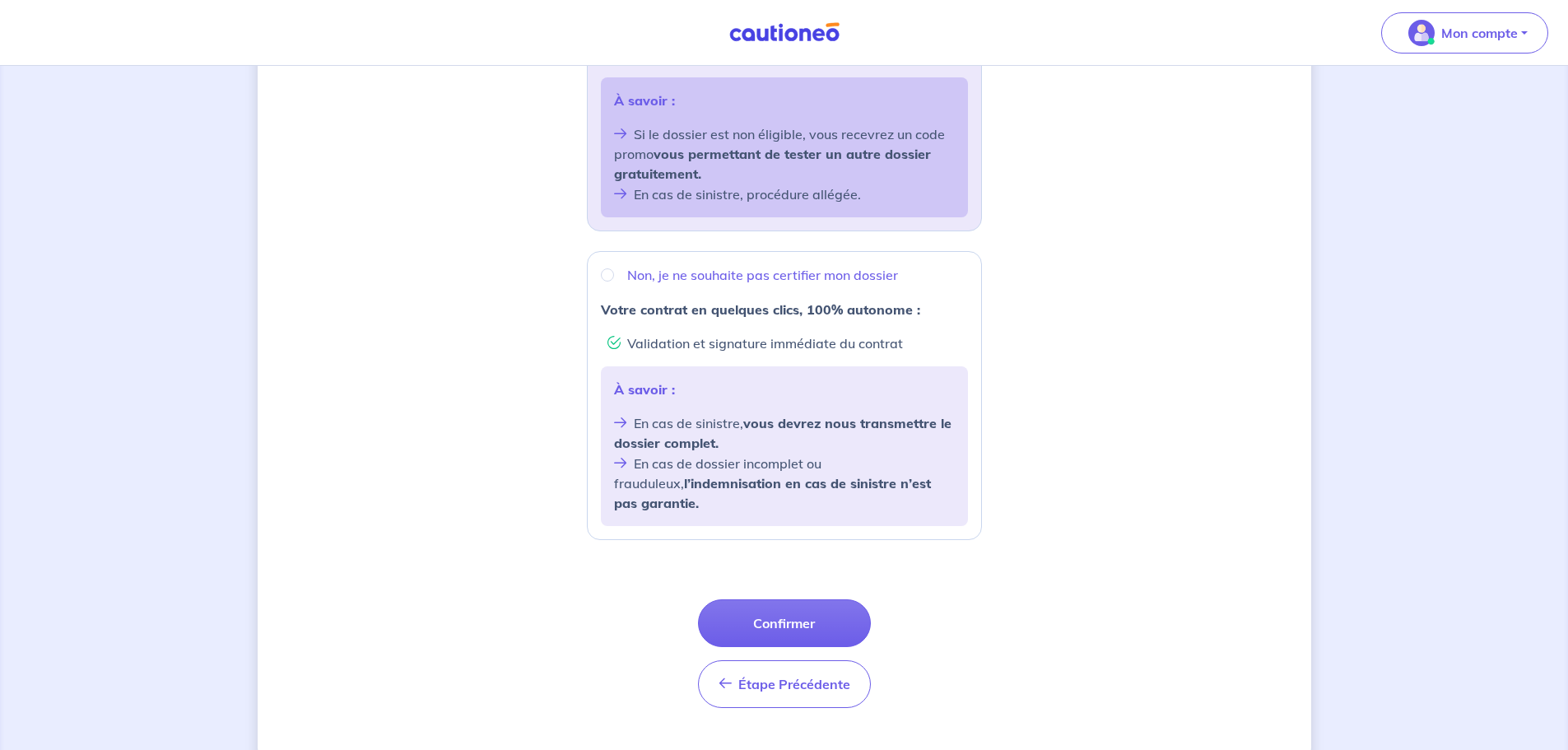
scroll to position [482, 0]
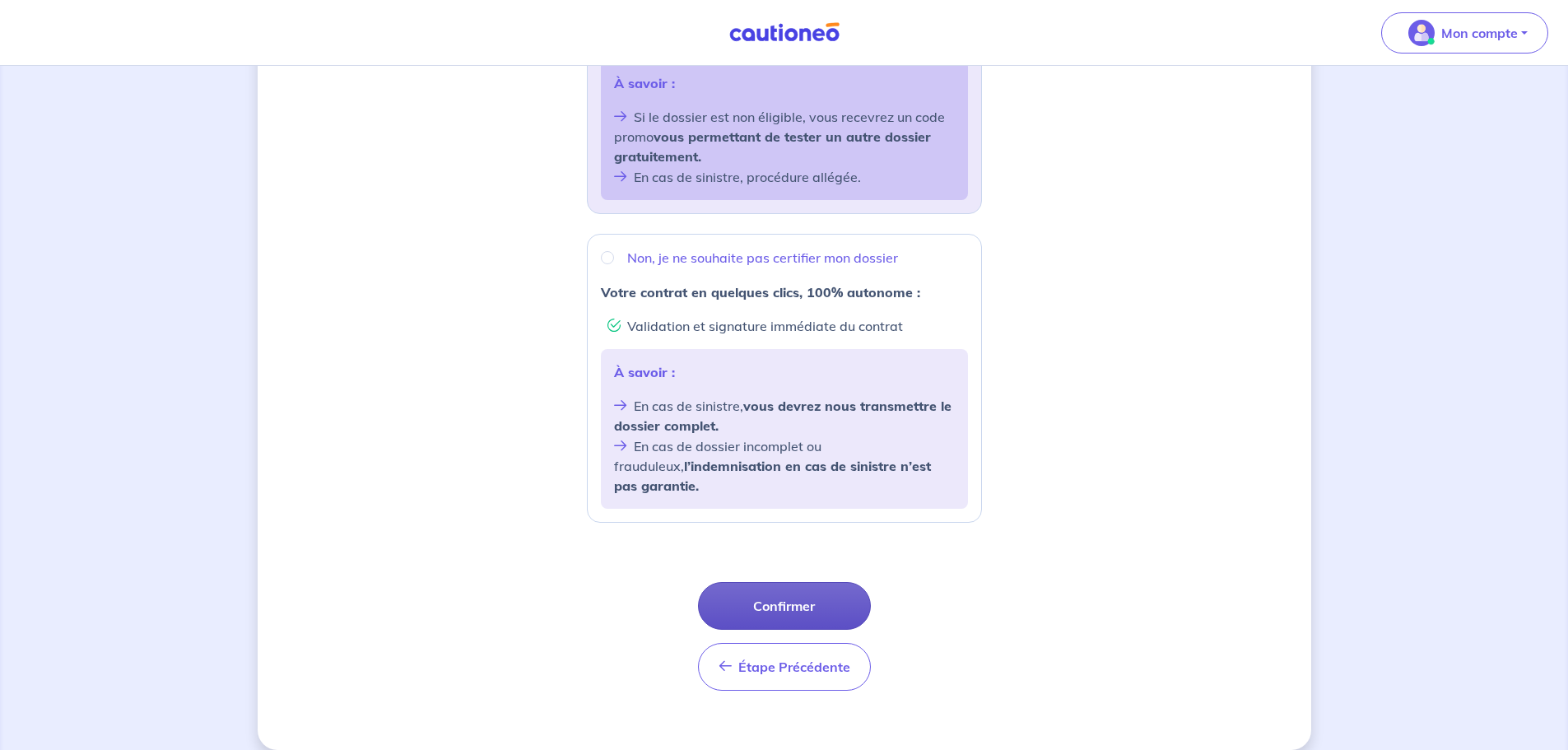
click at [773, 593] on button "Confirmer" at bounding box center [784, 606] width 173 height 48
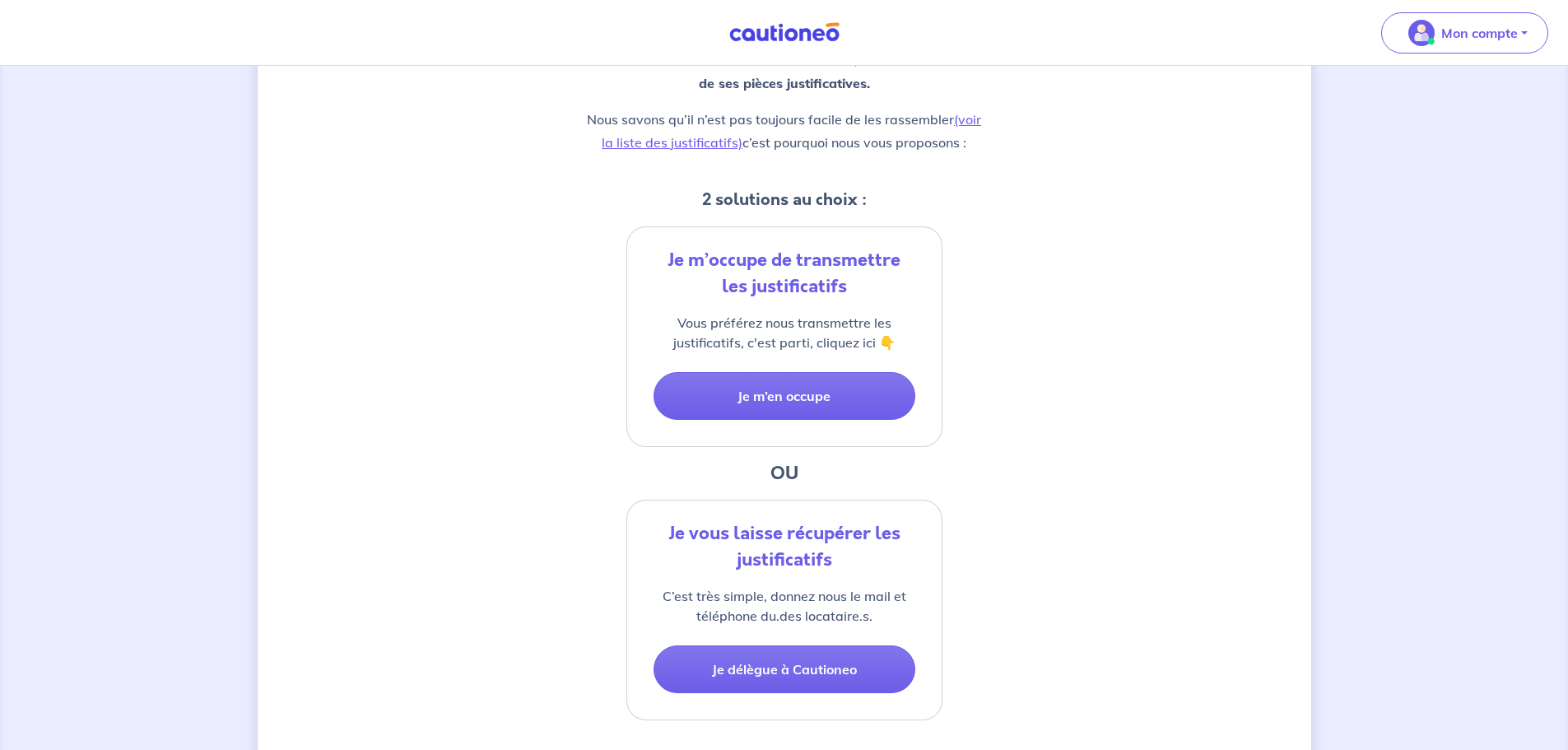
scroll to position [247, 0]
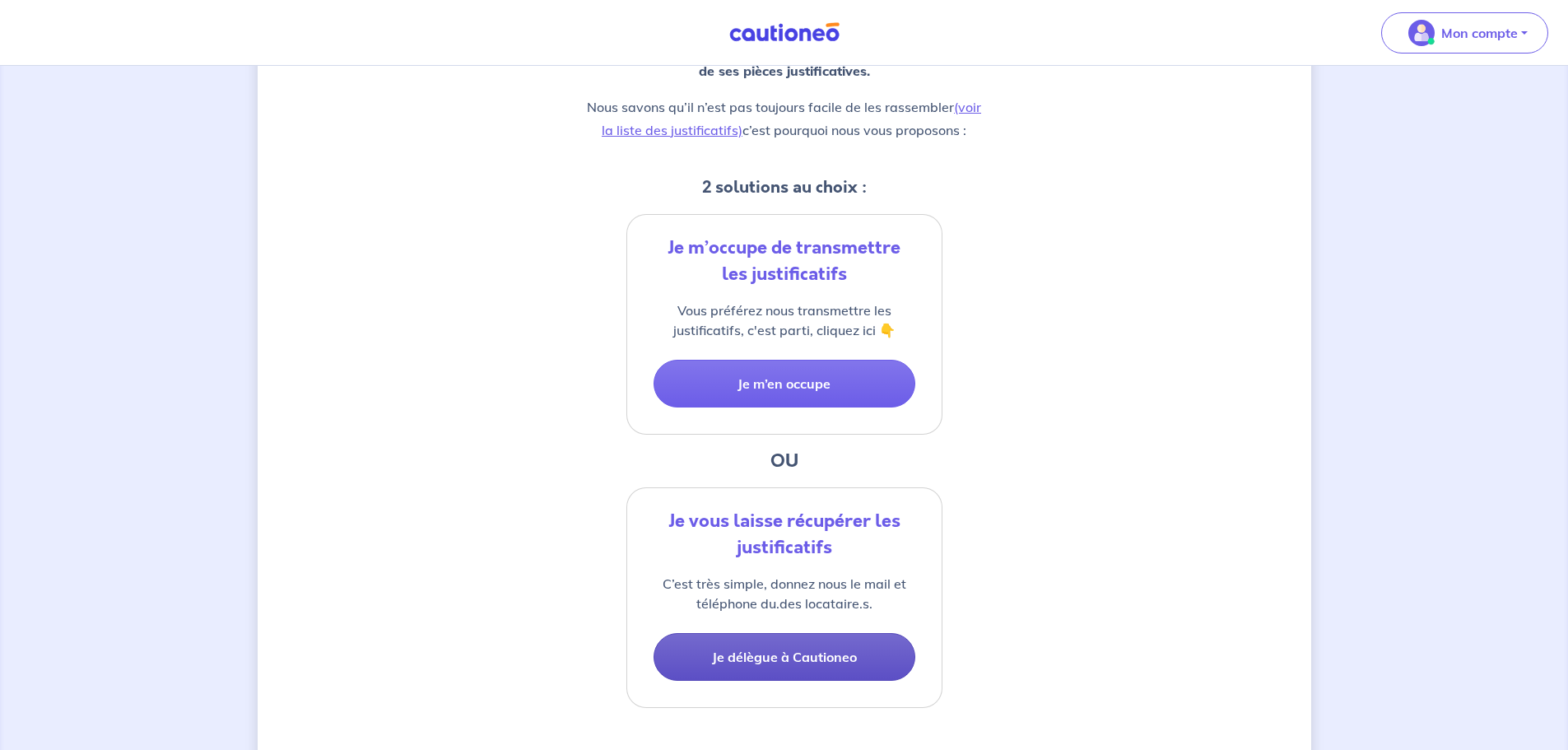
click at [806, 656] on button "Je délègue à Cautioneo" at bounding box center [784, 657] width 261 height 48
select select "FR"
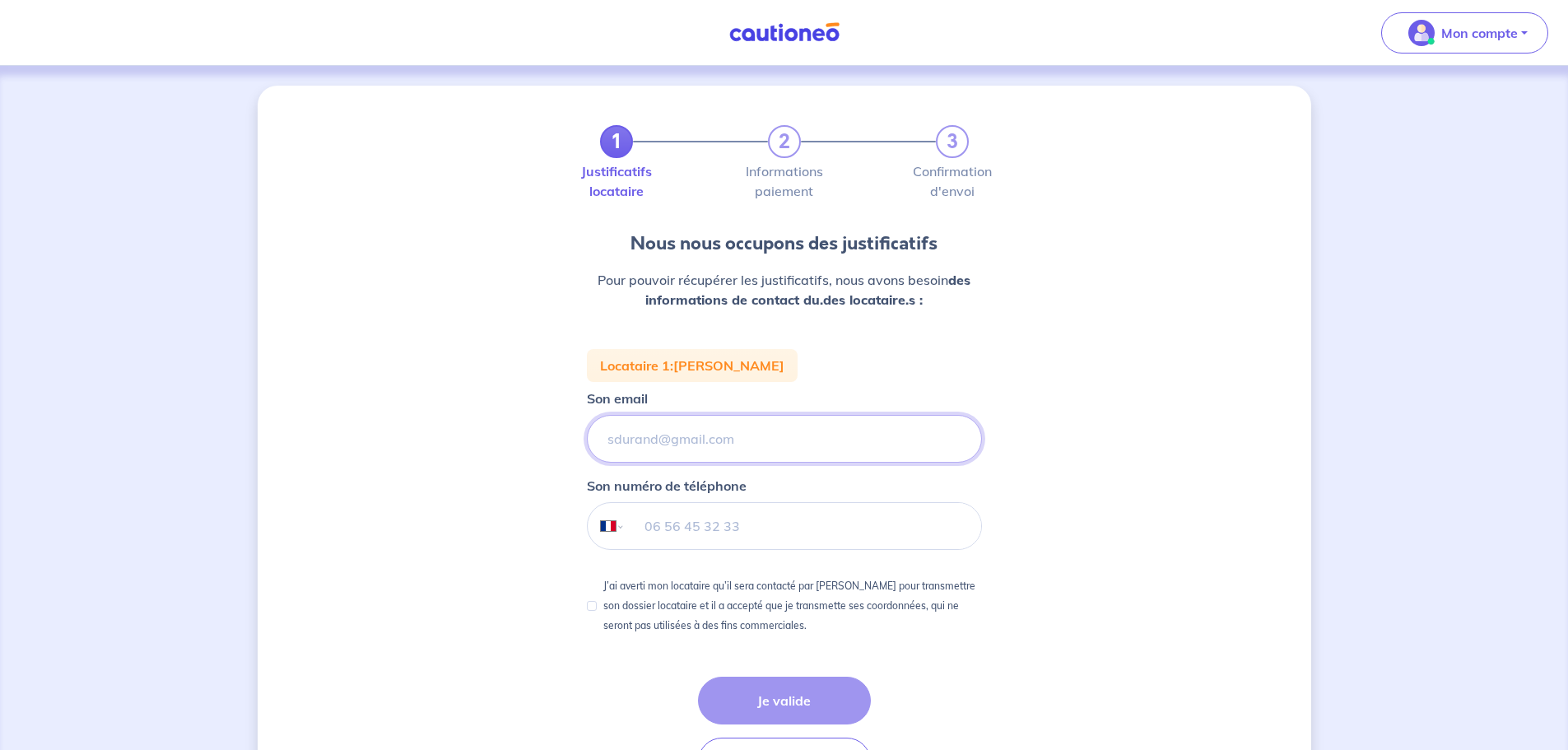
click at [768, 436] on input "Son email" at bounding box center [784, 438] width 395 height 48
click at [656, 531] on input "tel" at bounding box center [803, 526] width 356 height 46
type input "07 80 59 48 74"
click at [713, 438] on input "Son email" at bounding box center [784, 438] width 395 height 48
type input "c"
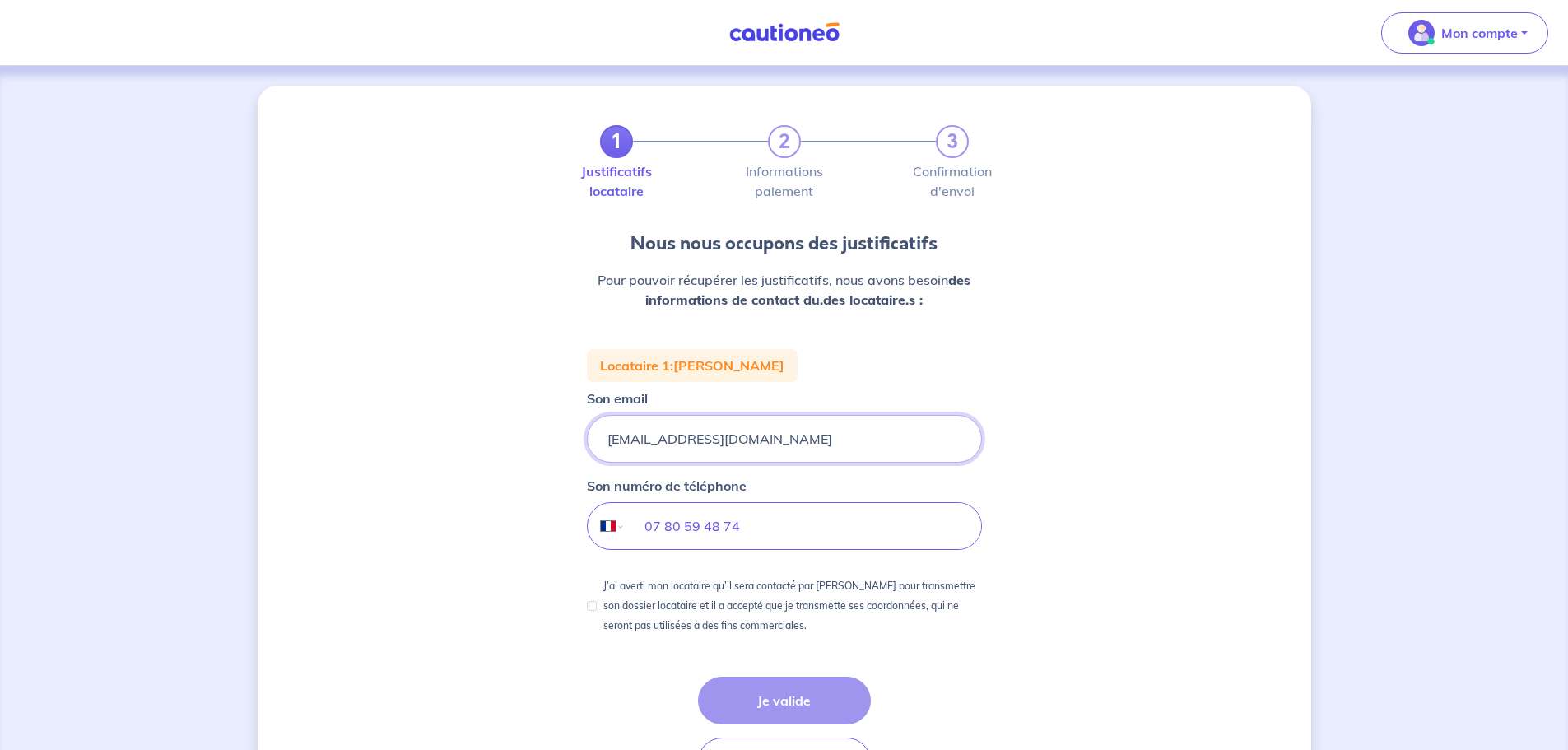
click at [789, 438] on input "[EMAIL_ADDRESS][DOMAIN_NAME]" at bounding box center [784, 438] width 395 height 48
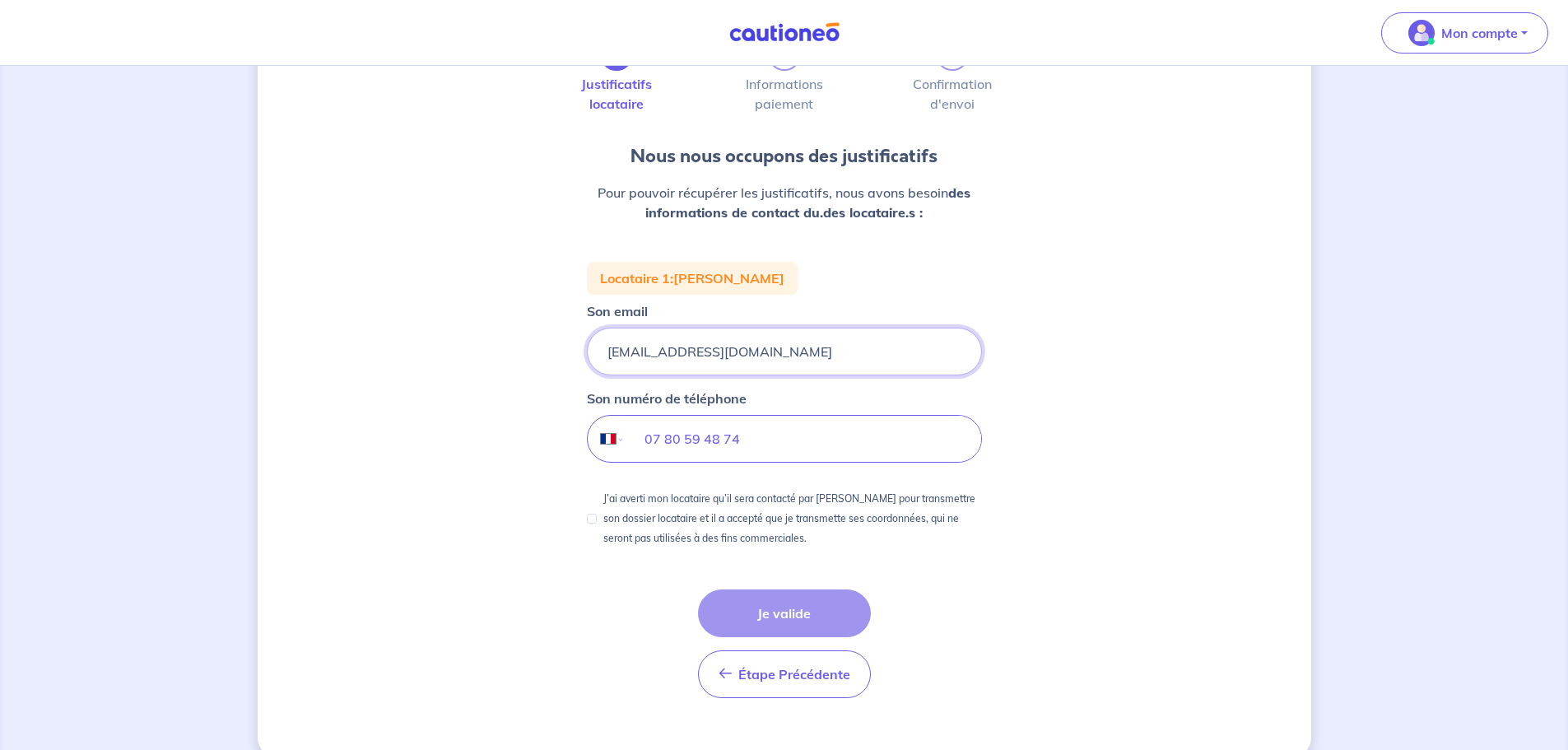
scroll to position [114, 0]
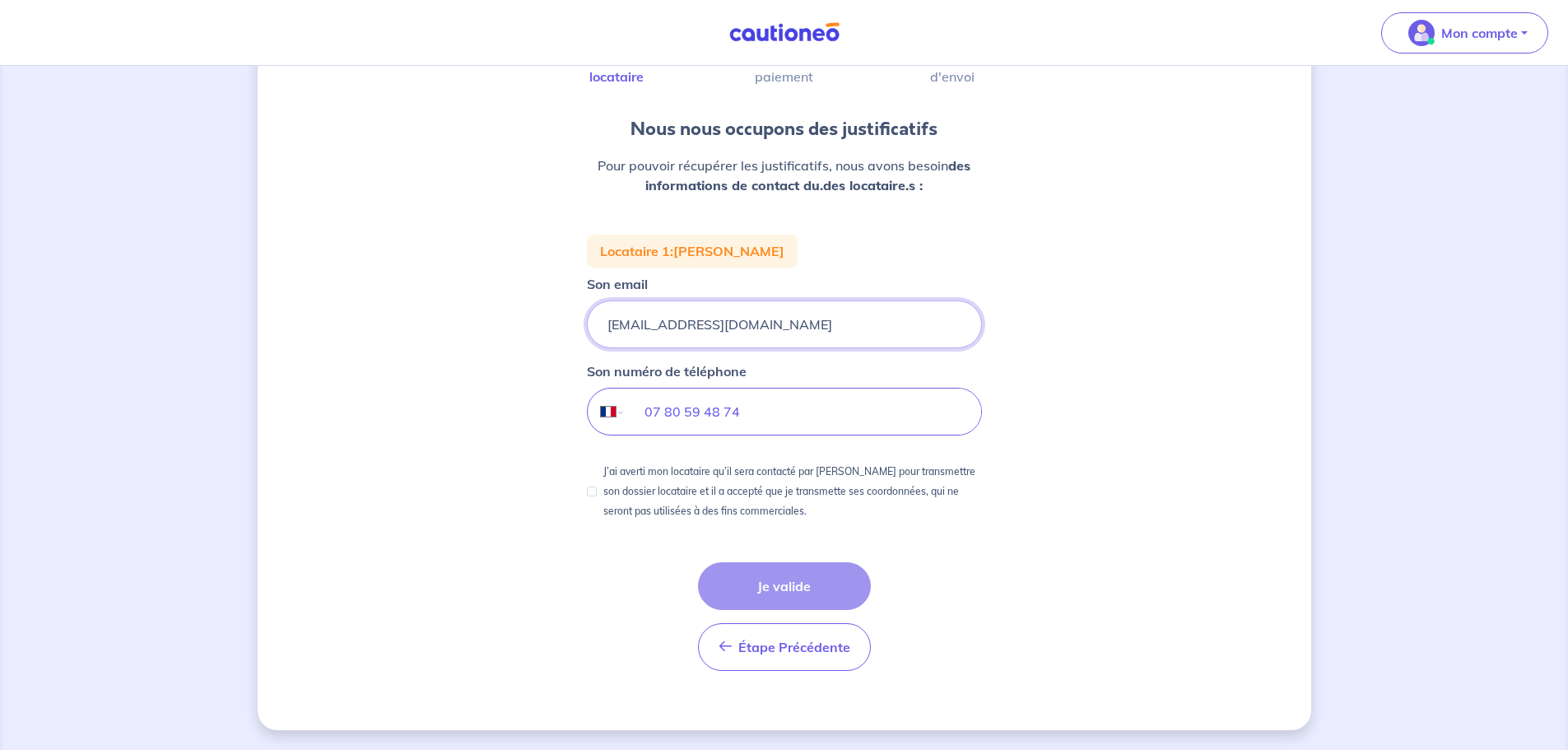
type input "[EMAIL_ADDRESS][DOMAIN_NAME]"
click at [594, 491] on input "J’ai averti mon locataire qu’il sera contacté par [PERSON_NAME] pour transmettr…" at bounding box center [592, 491] width 10 height 10
checkbox input "true"
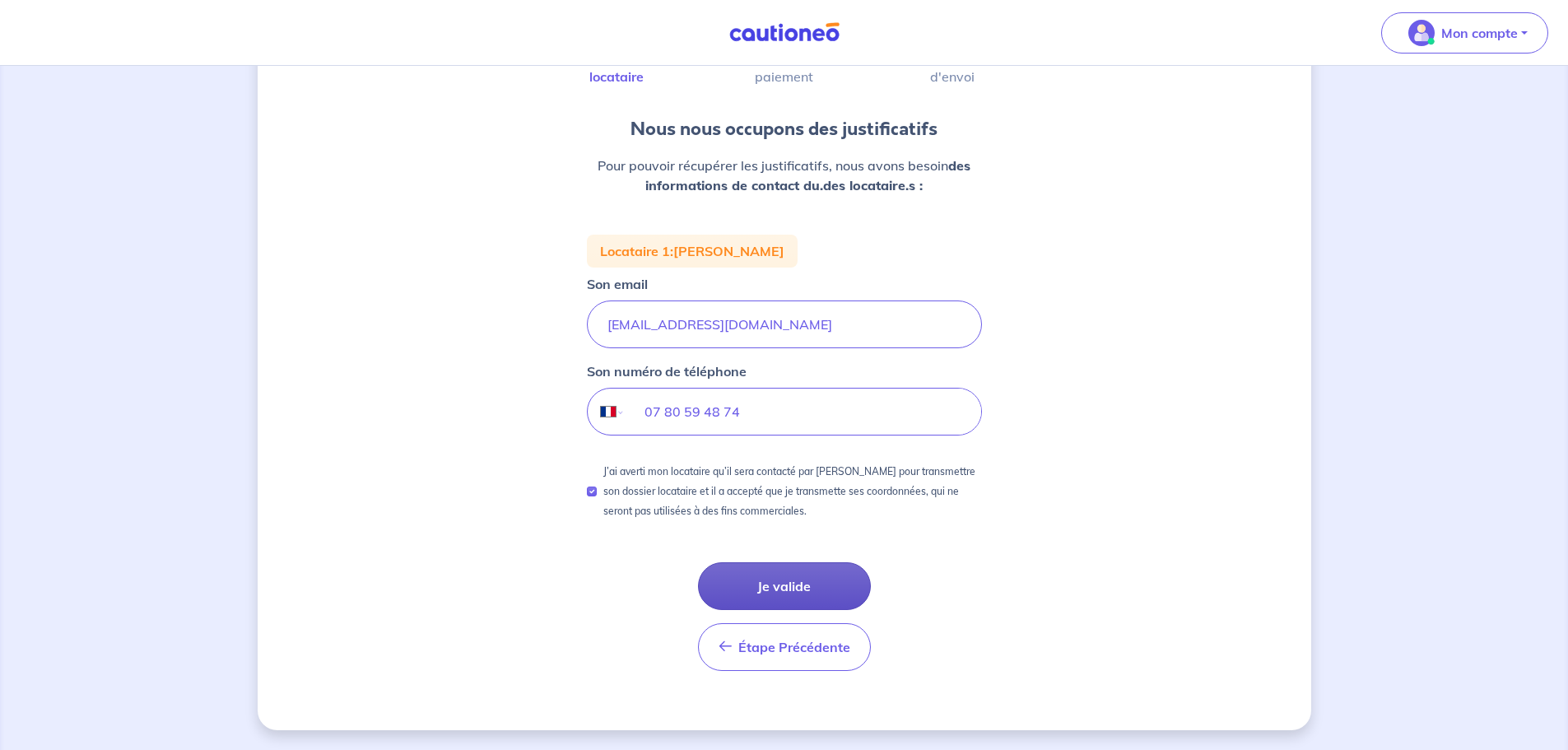
click at [776, 588] on button "Je valide" at bounding box center [784, 586] width 173 height 48
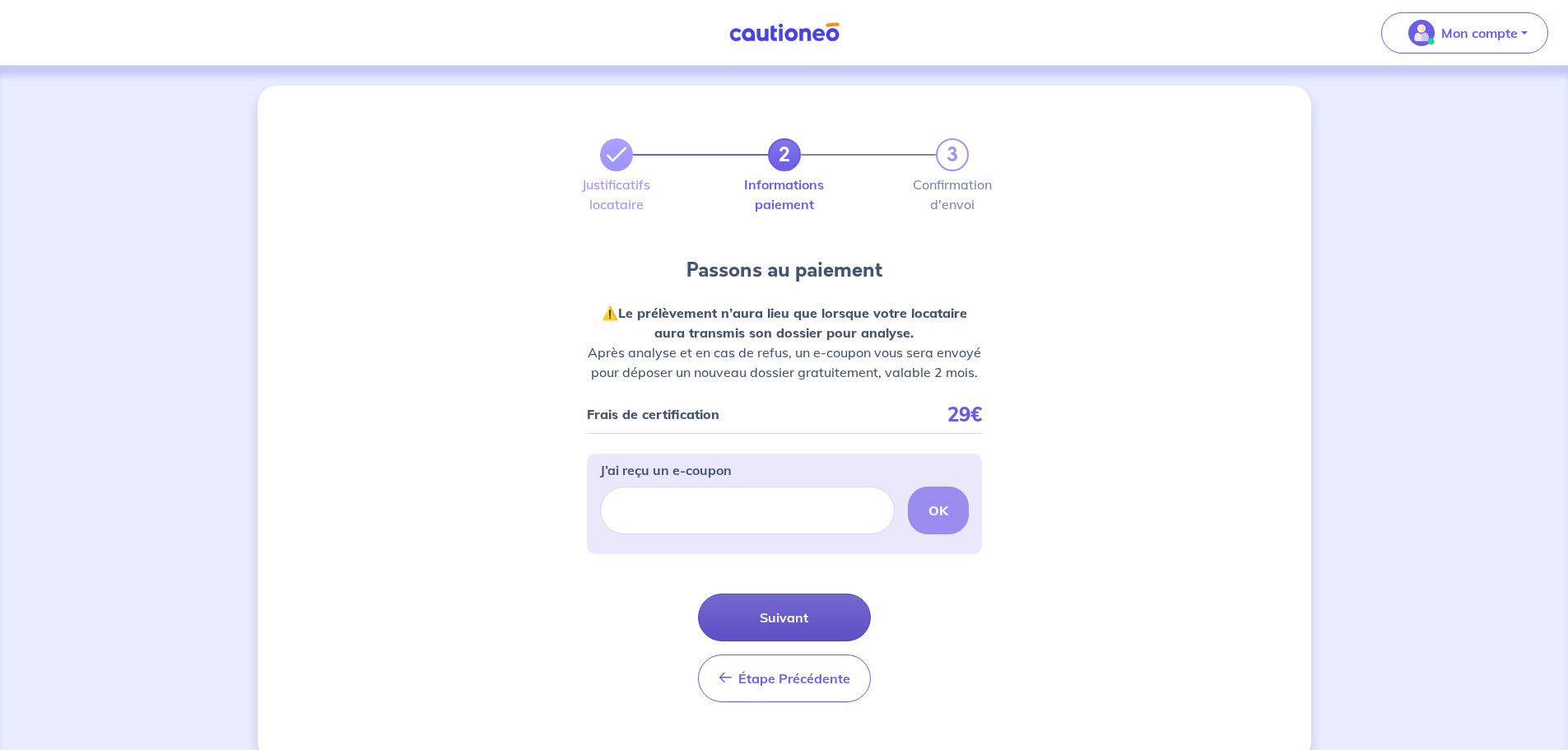
click at [839, 620] on button "Suivant" at bounding box center [784, 617] width 173 height 48
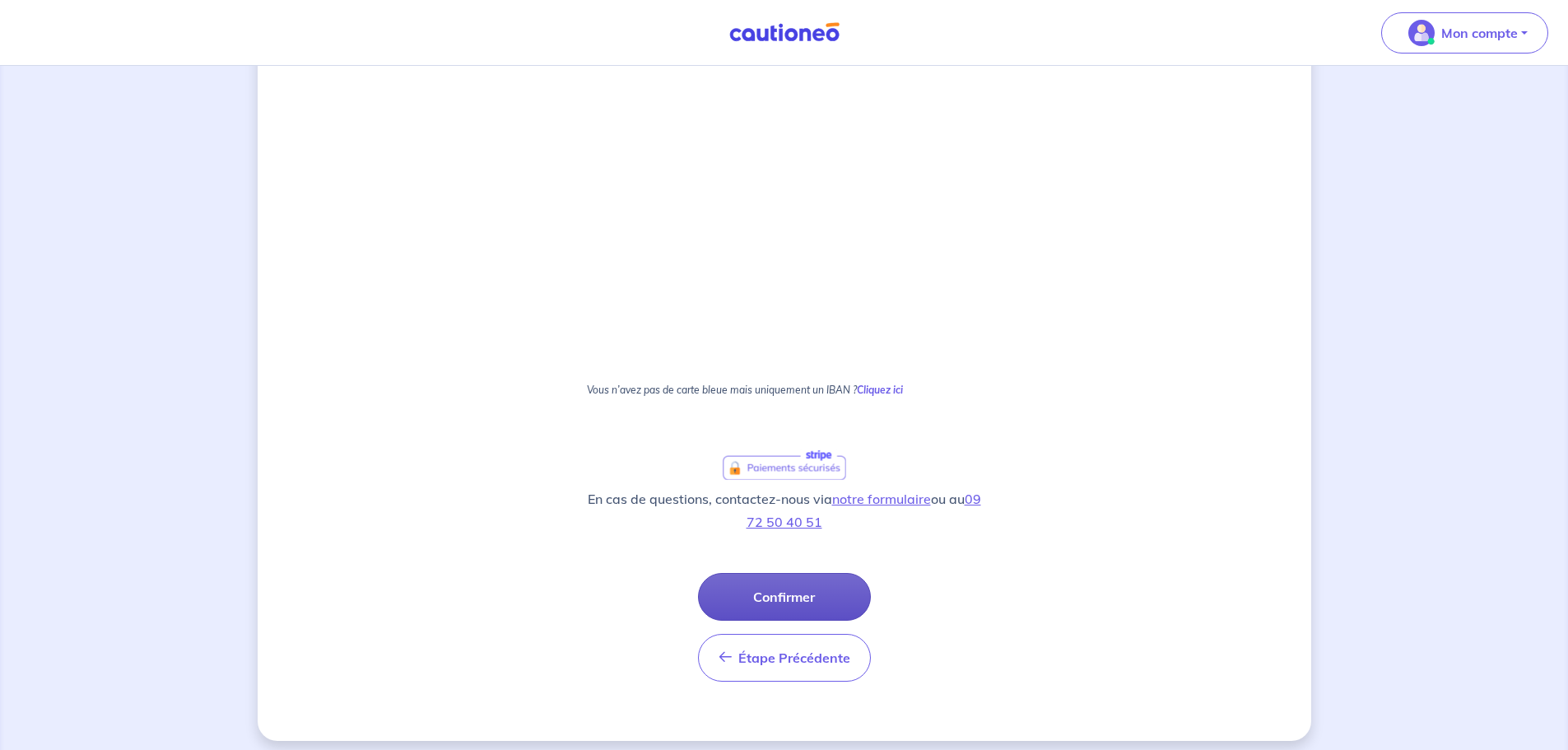
scroll to position [894, 0]
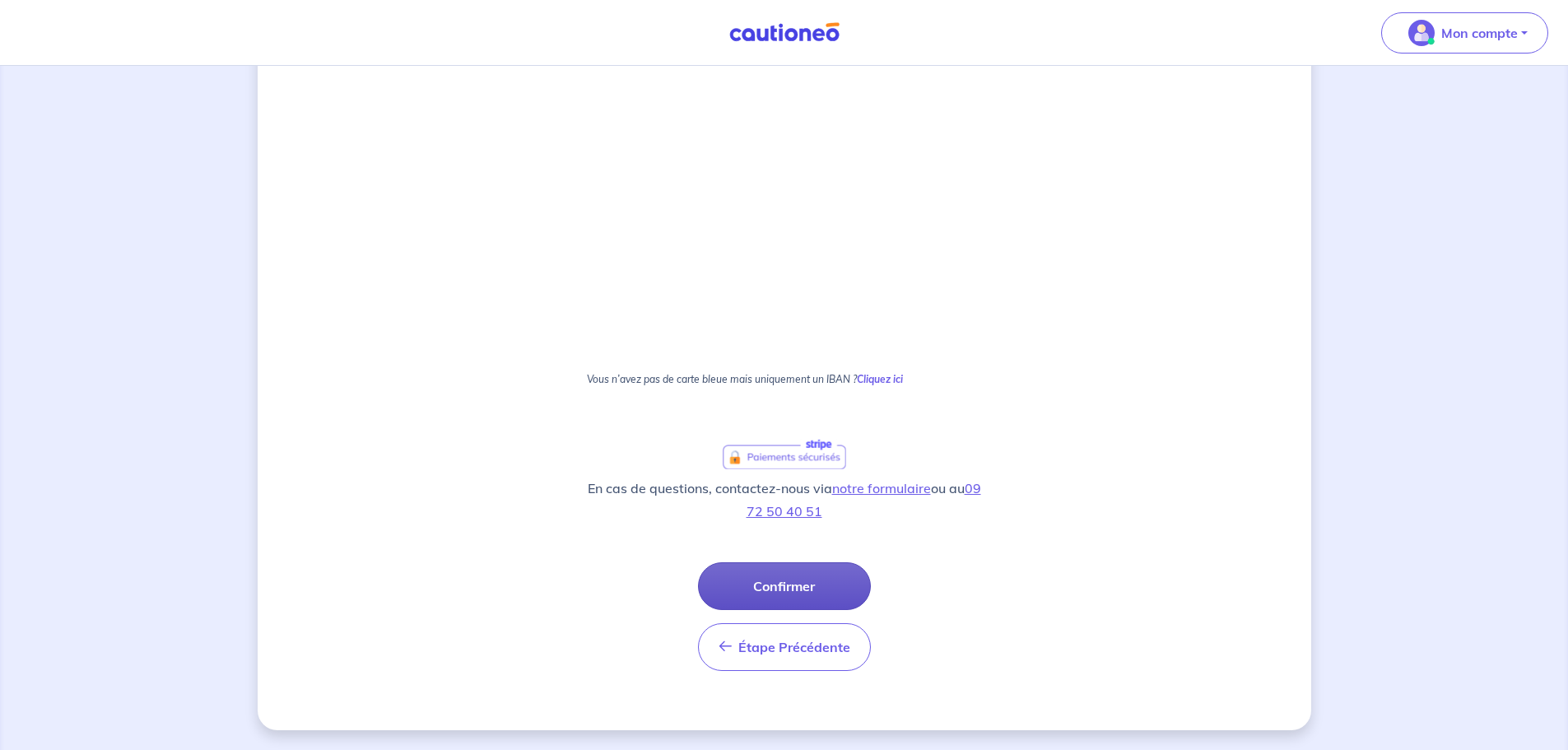
click at [819, 589] on button "Confirmer" at bounding box center [784, 586] width 173 height 48
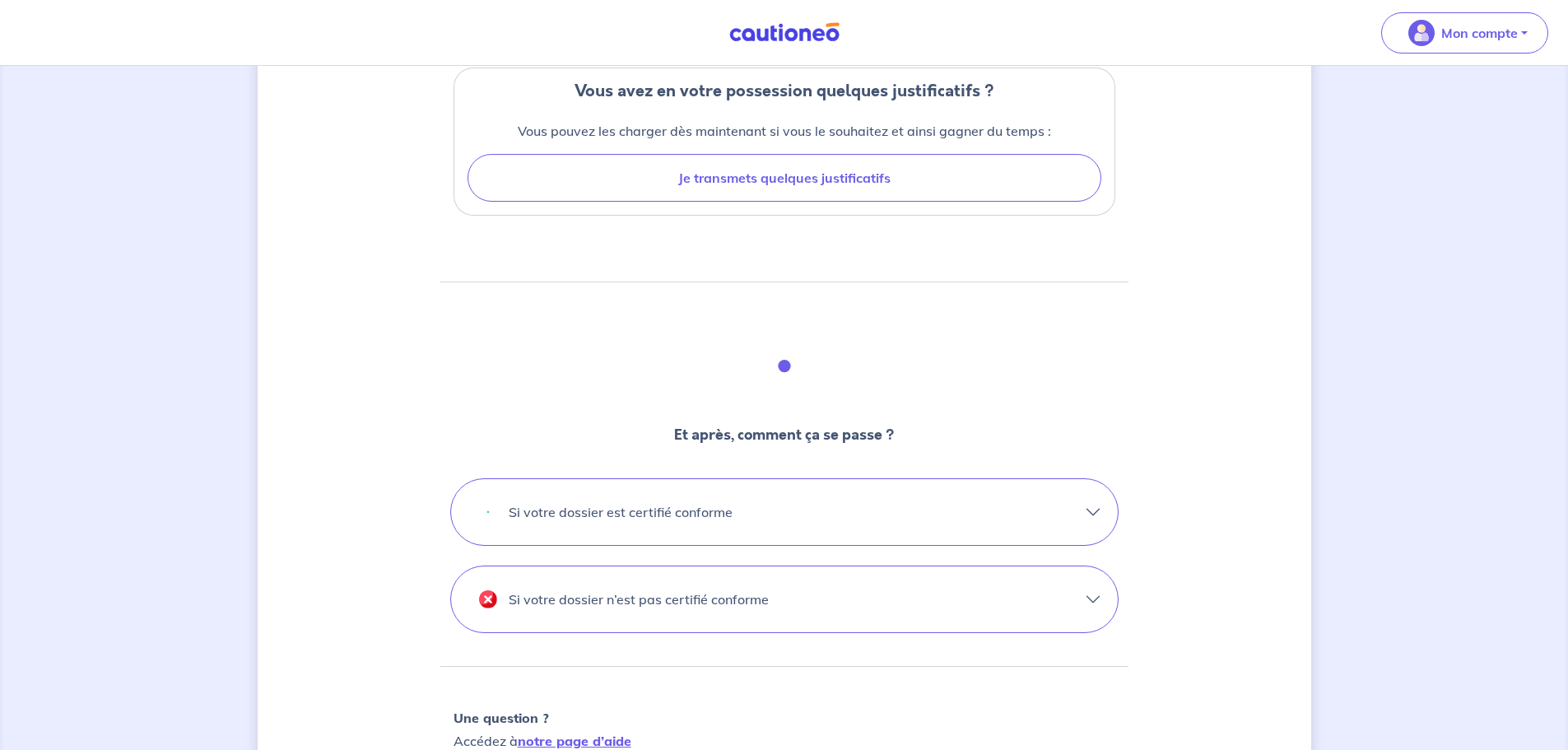
scroll to position [493, 0]
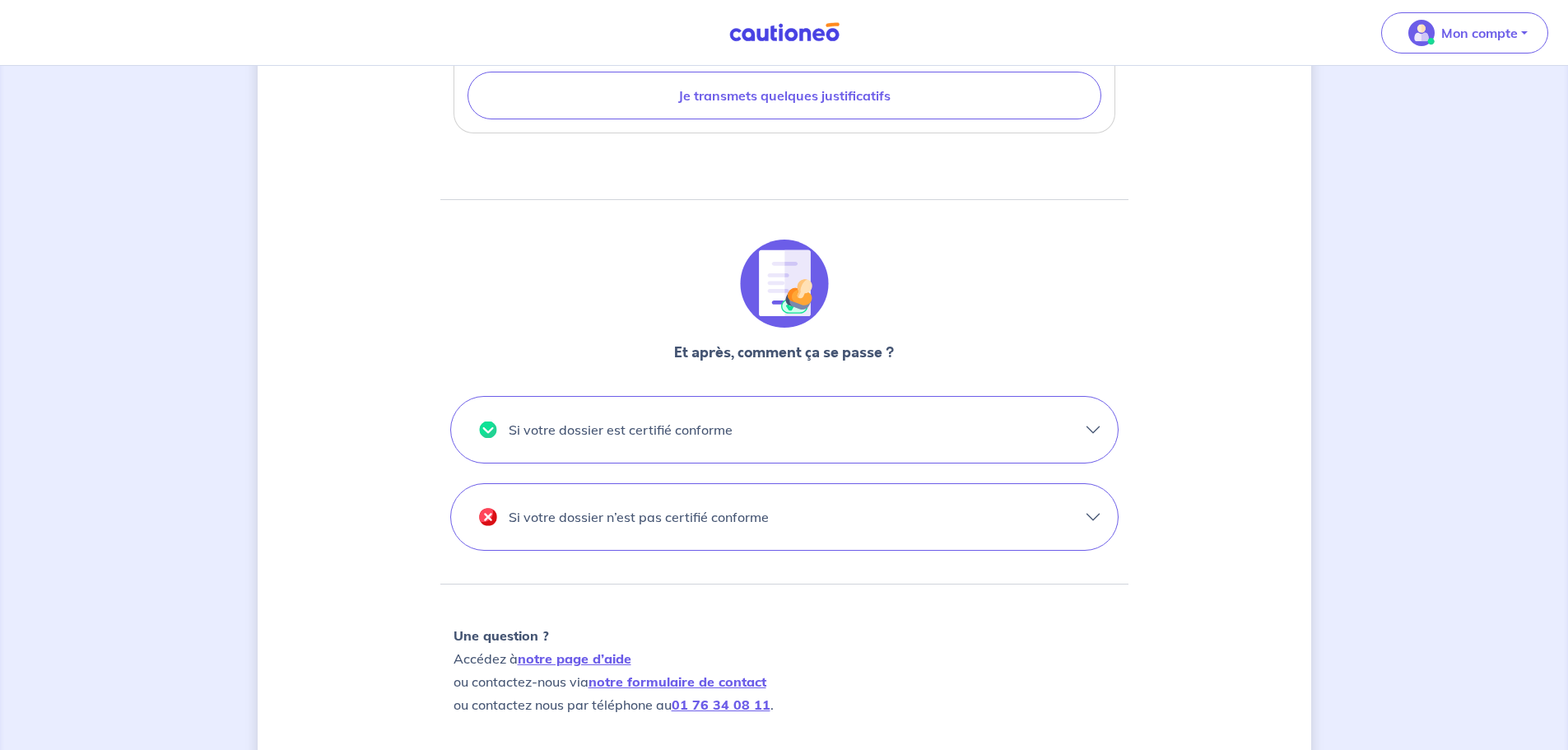
click at [1086, 433] on button "Si votre dossier est certifié conforme" at bounding box center [784, 430] width 667 height 66
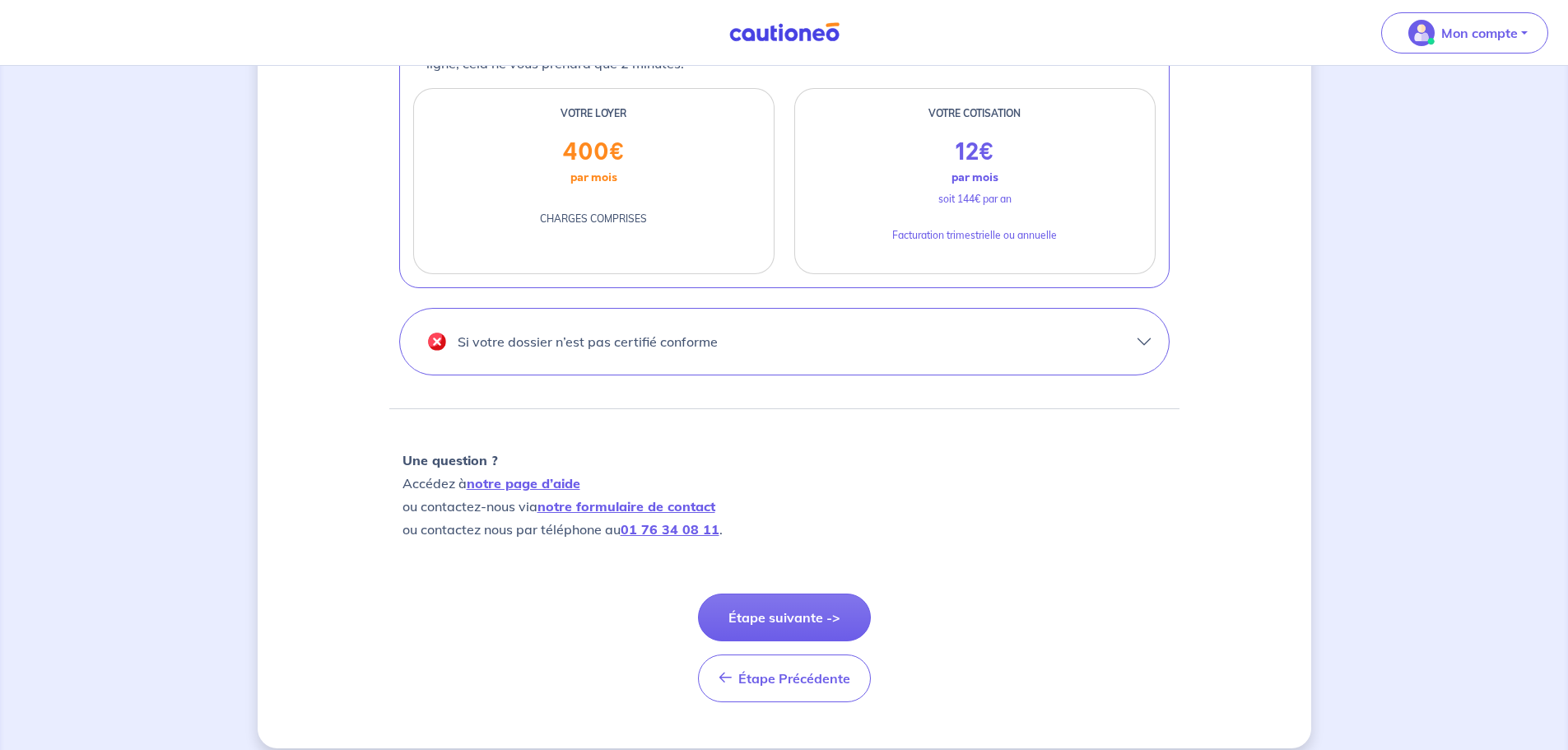
scroll to position [959, 0]
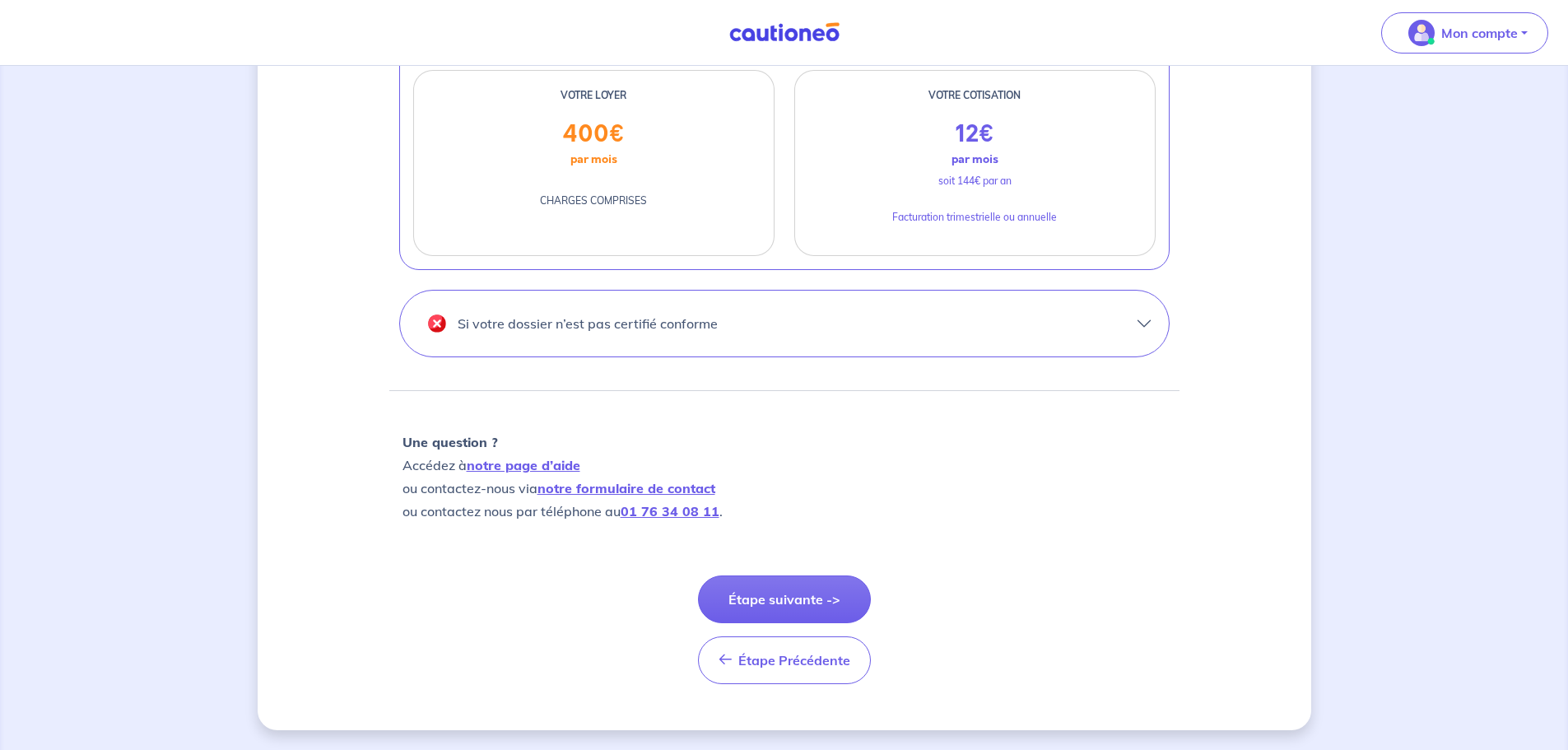
click at [1153, 327] on button "Si votre dossier n’est pas certifié conforme" at bounding box center [784, 323] width 769 height 66
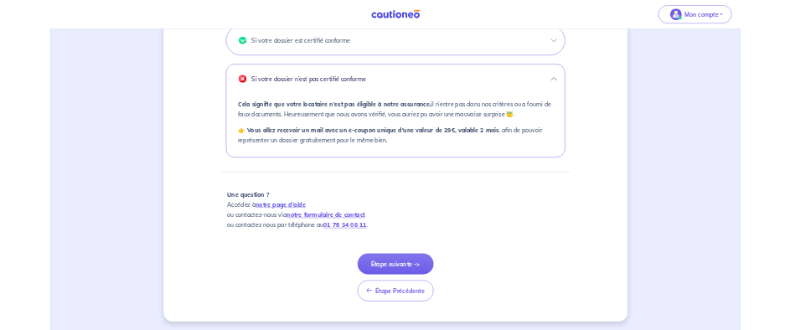
scroll to position [847, 0]
